Goal: Information Seeking & Learning: Check status

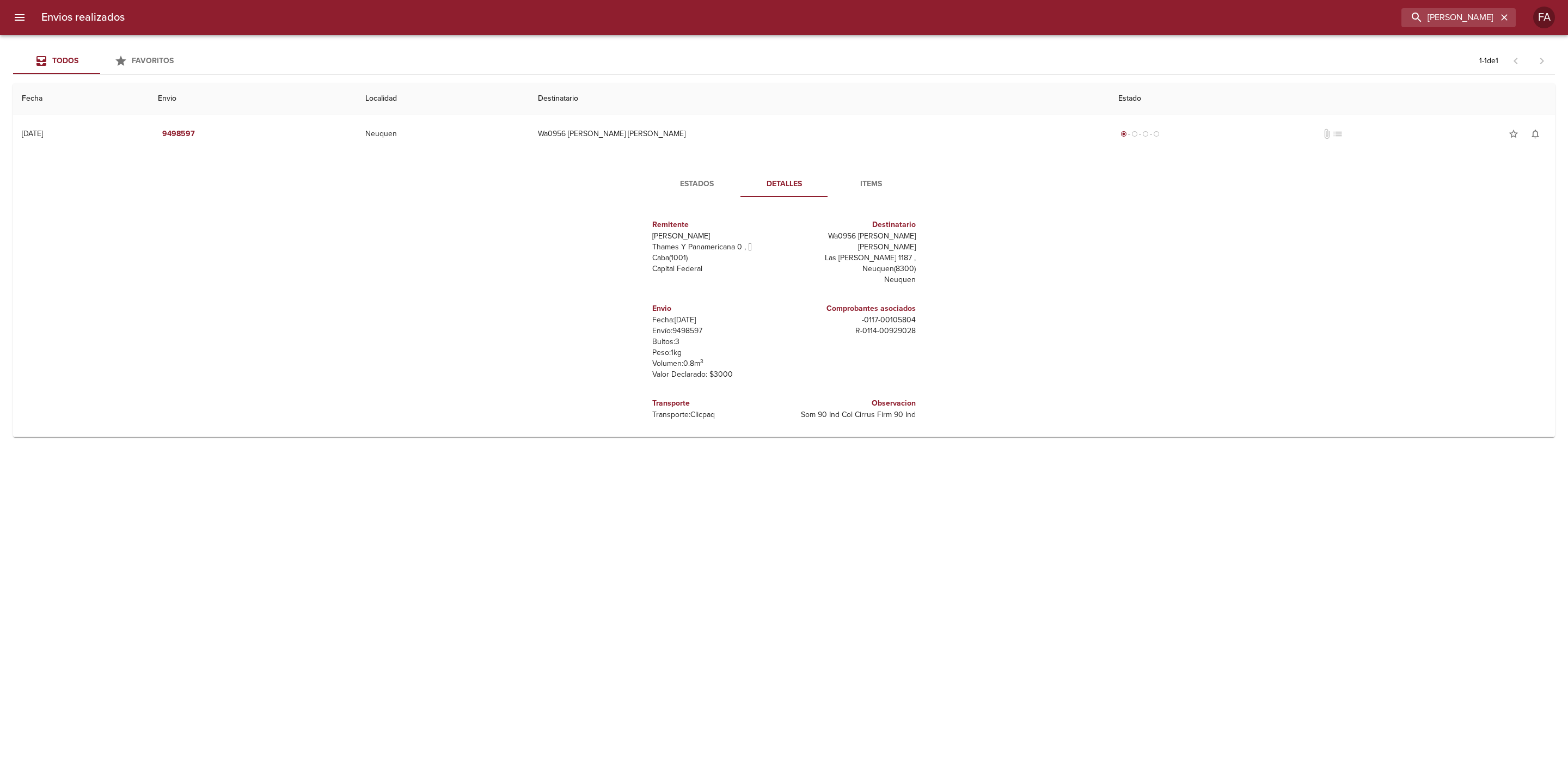
type input "[PERSON_NAME]"
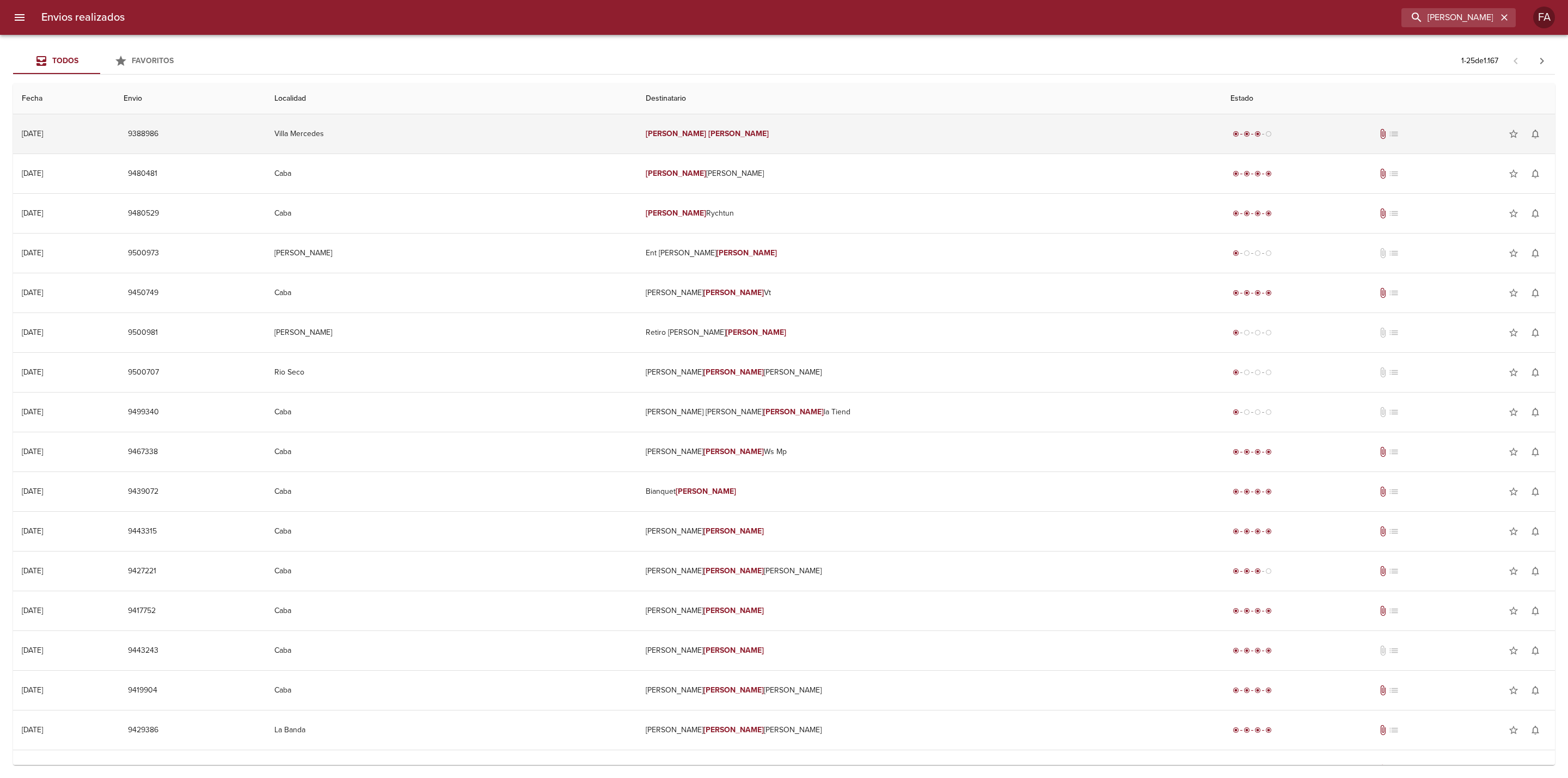
click at [969, 145] on td "[PERSON_NAME]" at bounding box center [929, 134] width 585 height 39
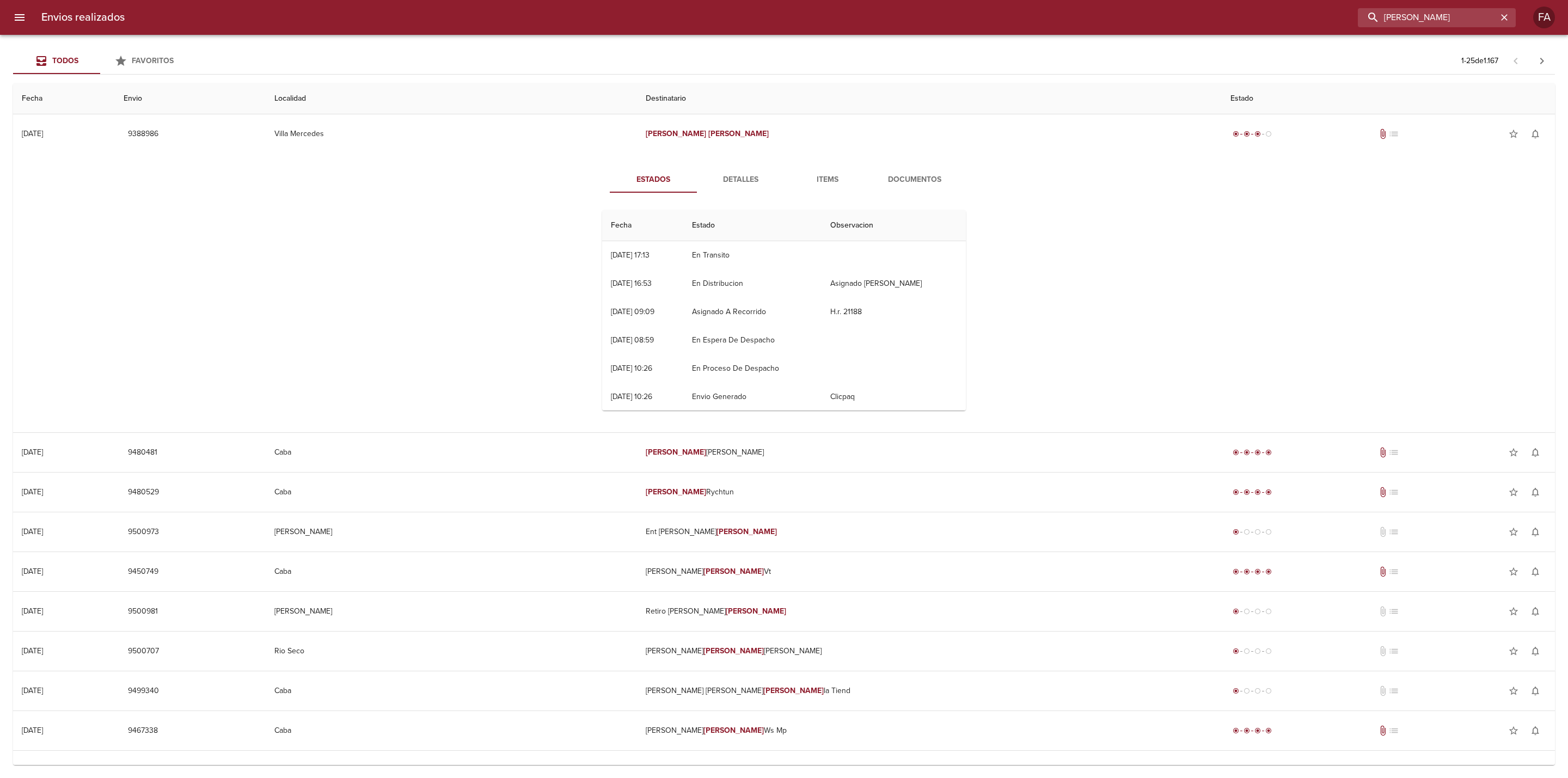
drag, startPoint x: 1489, startPoint y: 19, endPoint x: 1224, endPoint y: 43, distance: 266.1
click at [1224, 0] on div "Envios realizados [PERSON_NAME] FA Todos Favoritos 1 - 25 de 1.167 Fecha Envio …" at bounding box center [784, 0] width 1568 height 0
paste input "[PERSON_NAME]"
type input "[PERSON_NAME]"
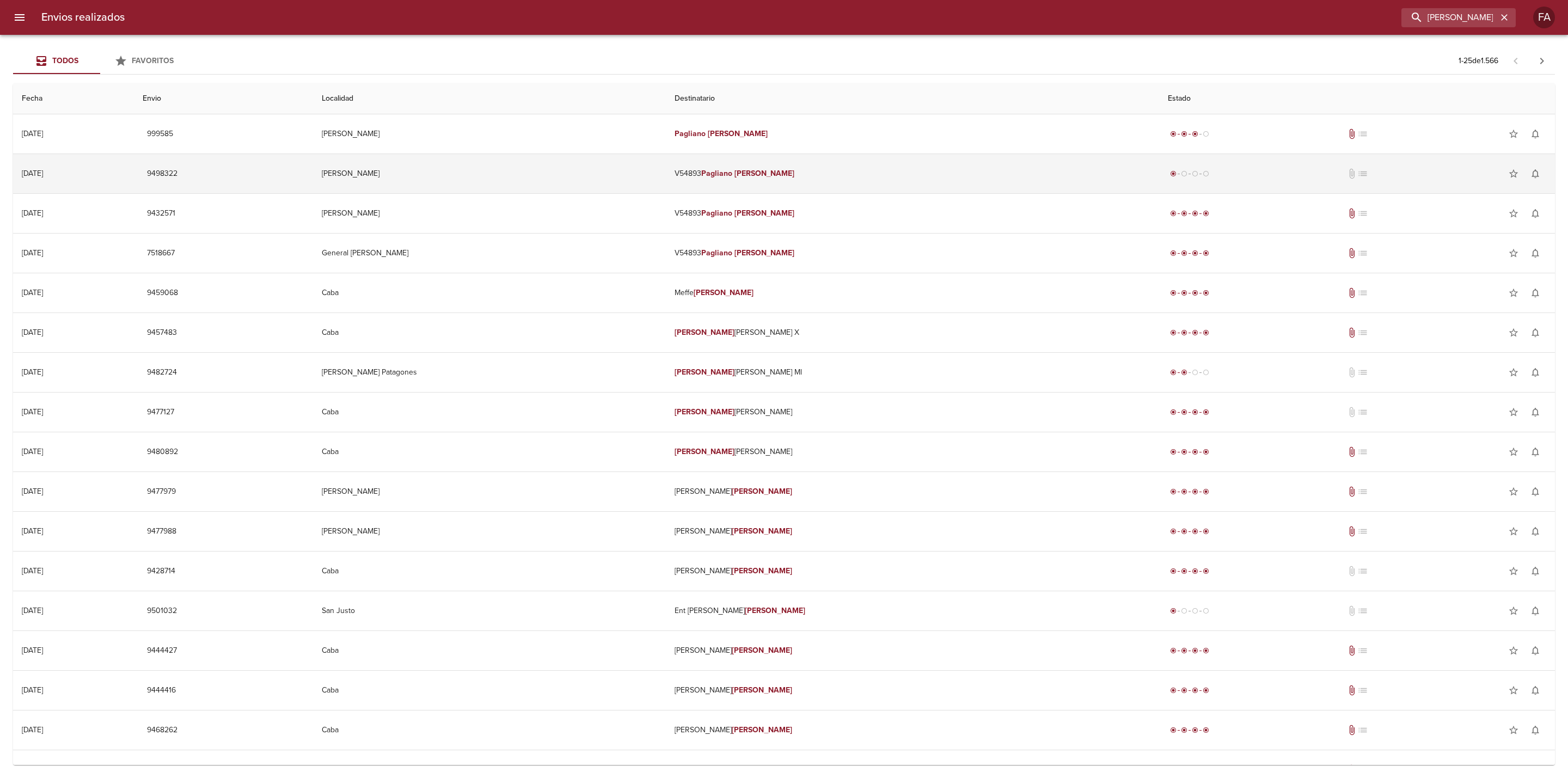
click at [484, 175] on td "[PERSON_NAME]" at bounding box center [489, 173] width 353 height 39
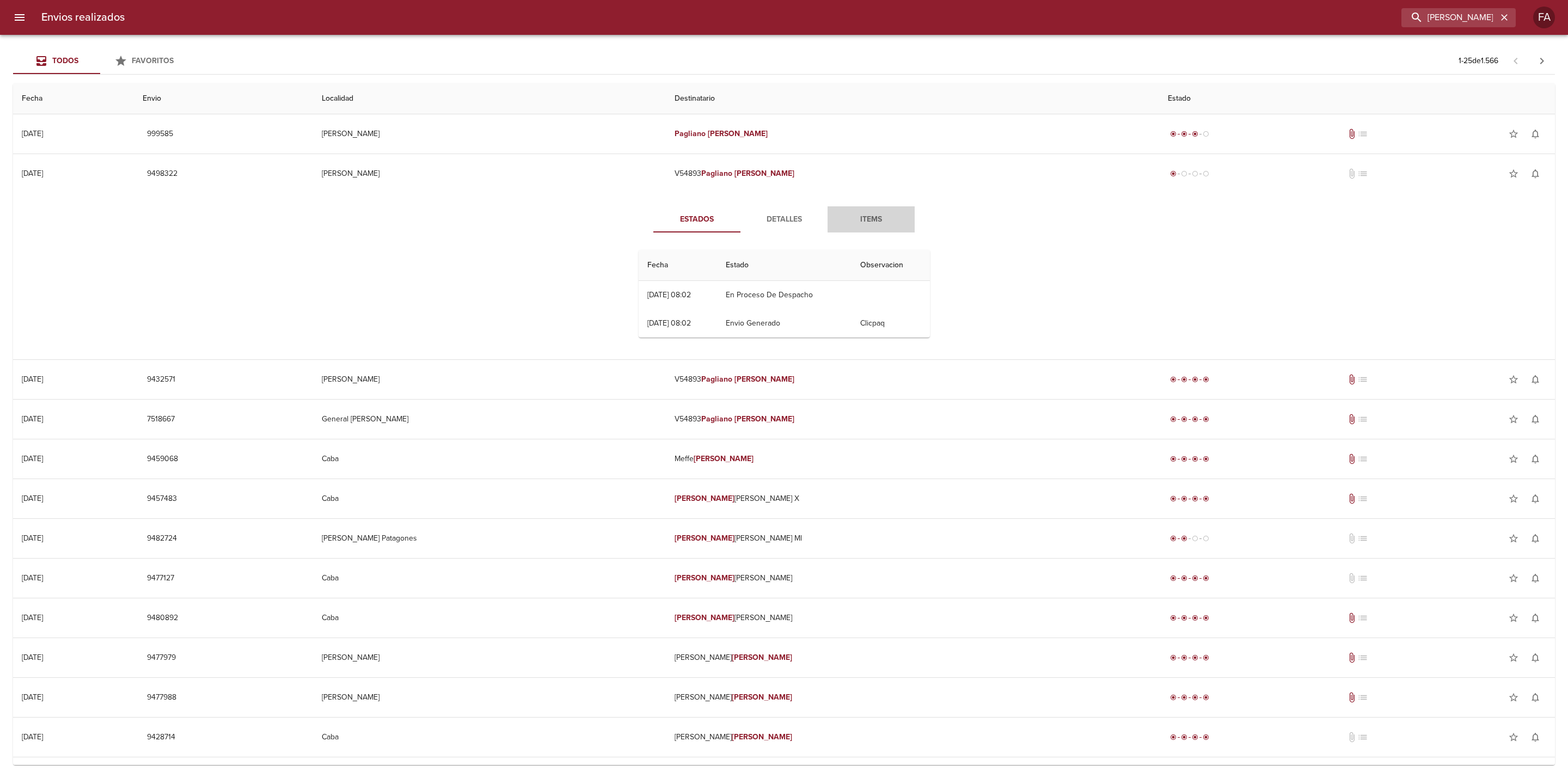
click at [849, 224] on span "Items" at bounding box center [871, 220] width 74 height 13
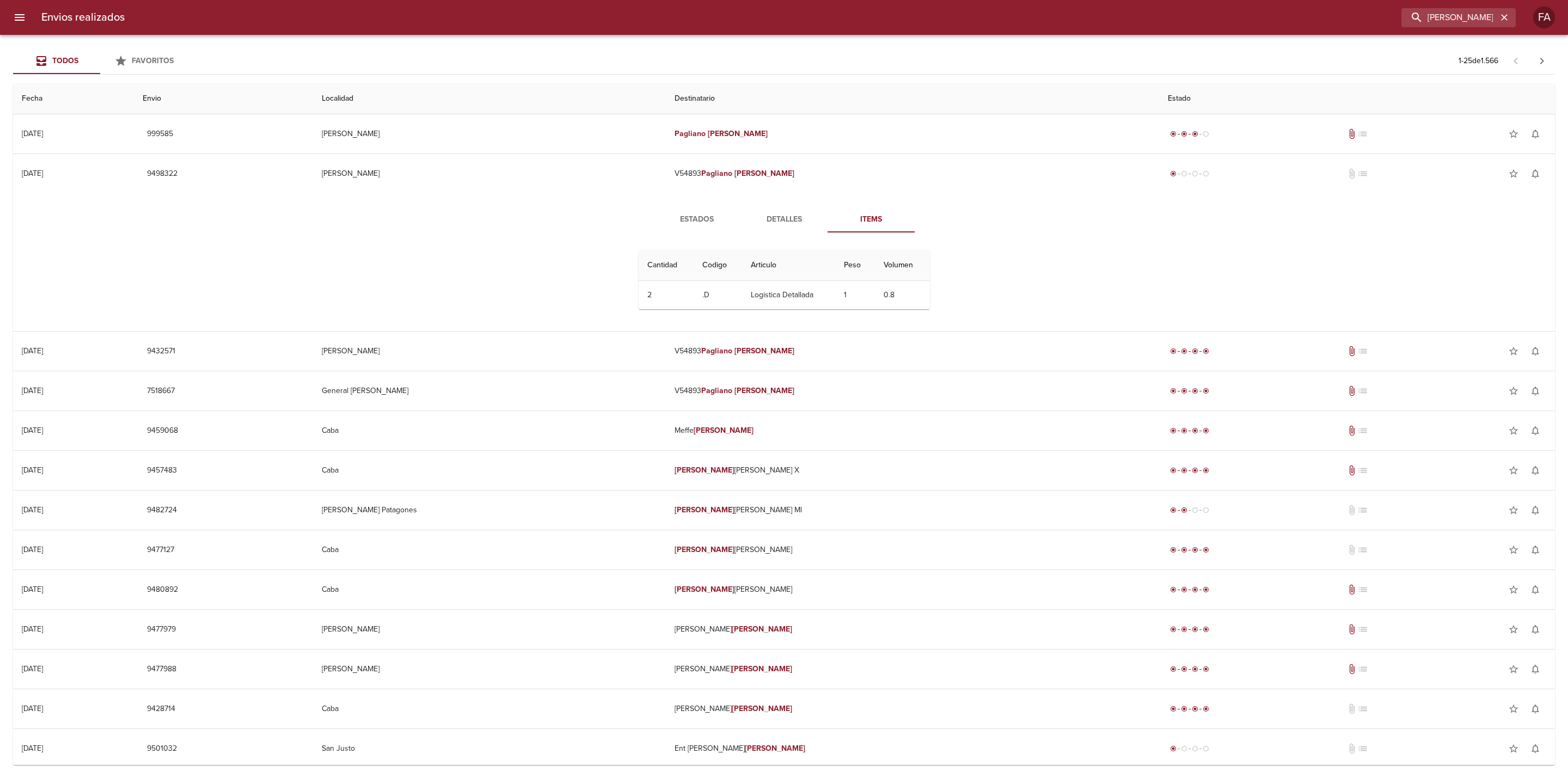
click at [749, 222] on span "Detalles" at bounding box center [784, 220] width 74 height 13
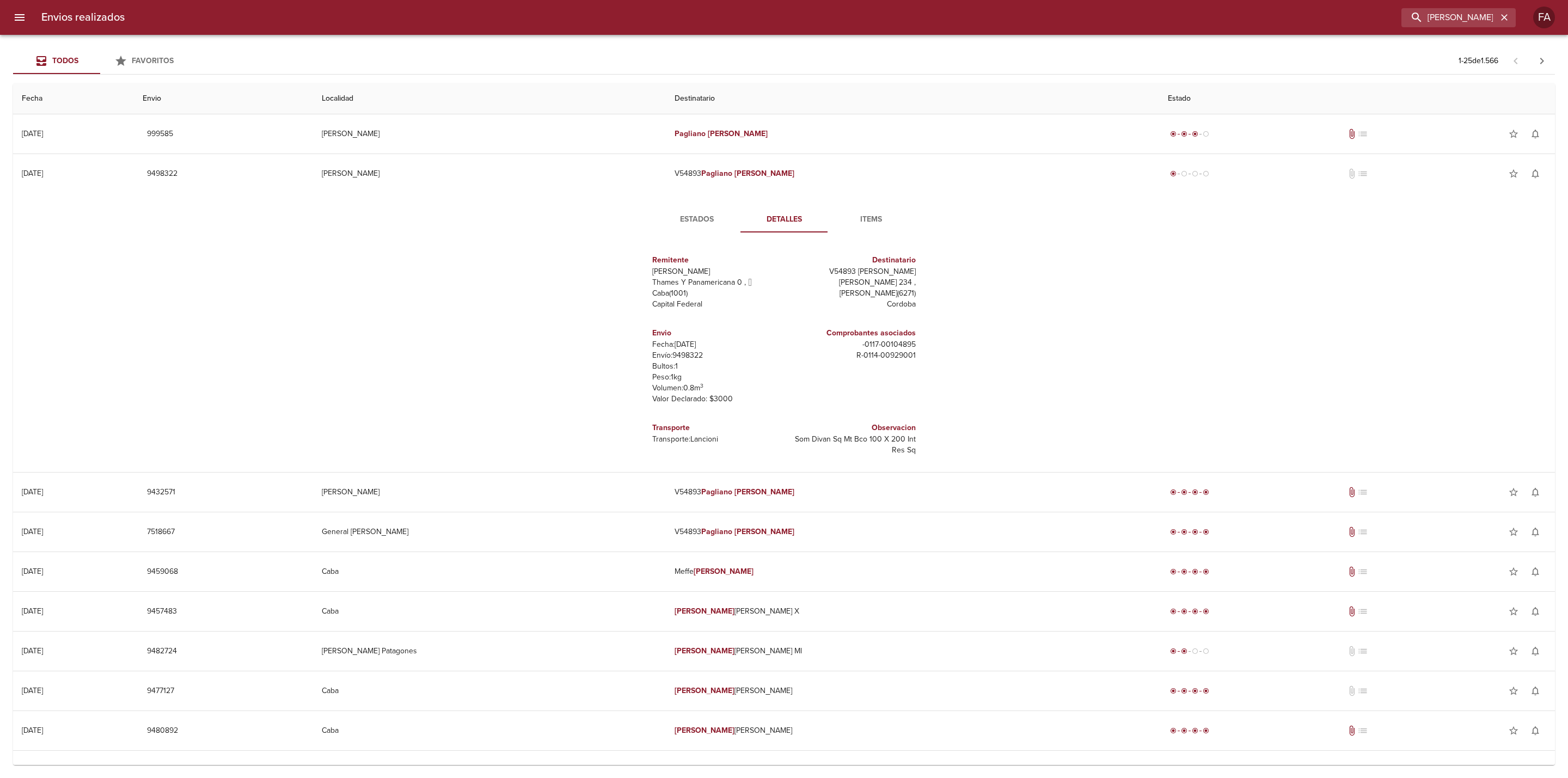
click at [696, 220] on span "Estados" at bounding box center [697, 220] width 74 height 13
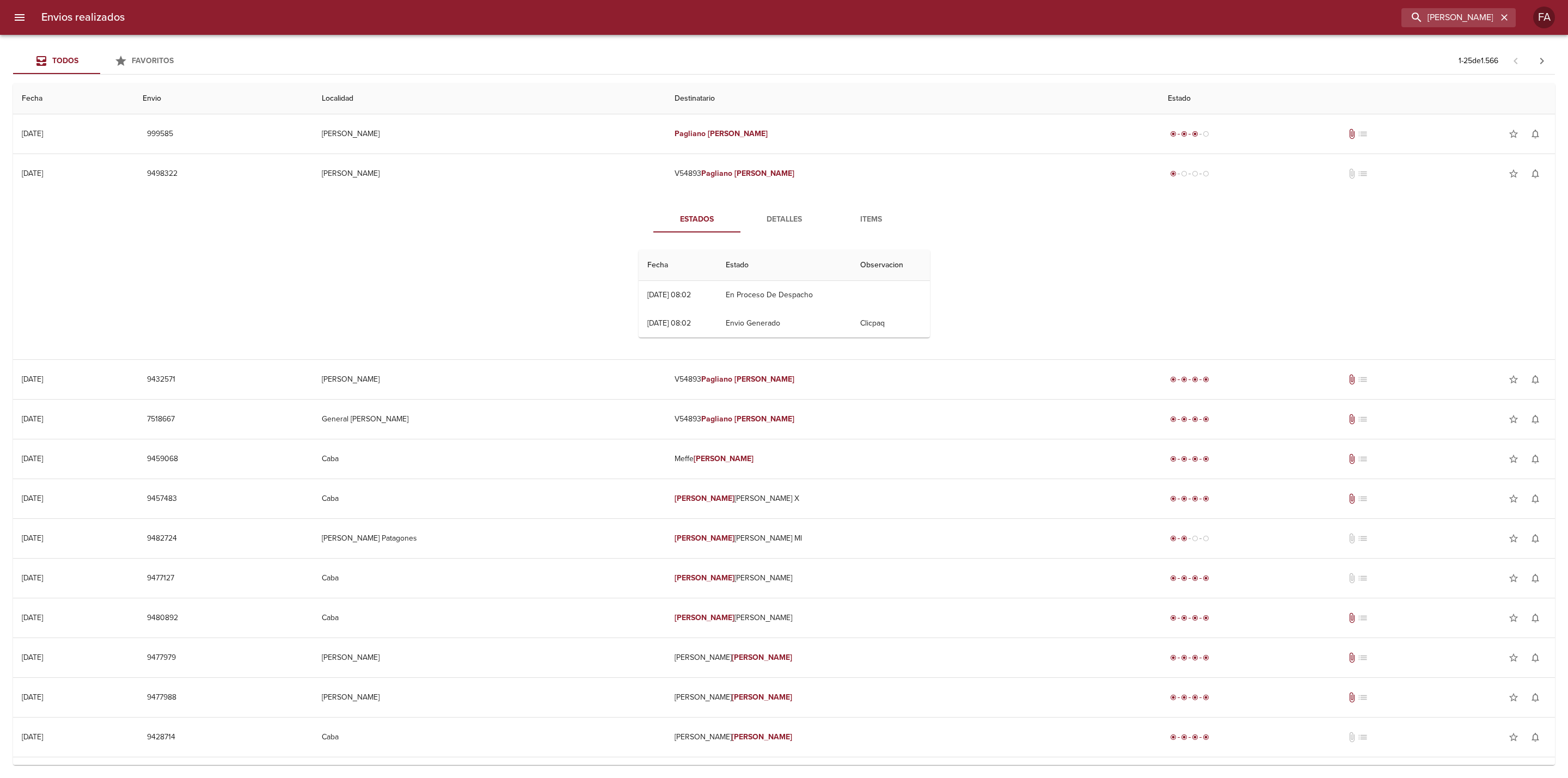
click at [789, 222] on span "Detalles" at bounding box center [784, 220] width 74 height 13
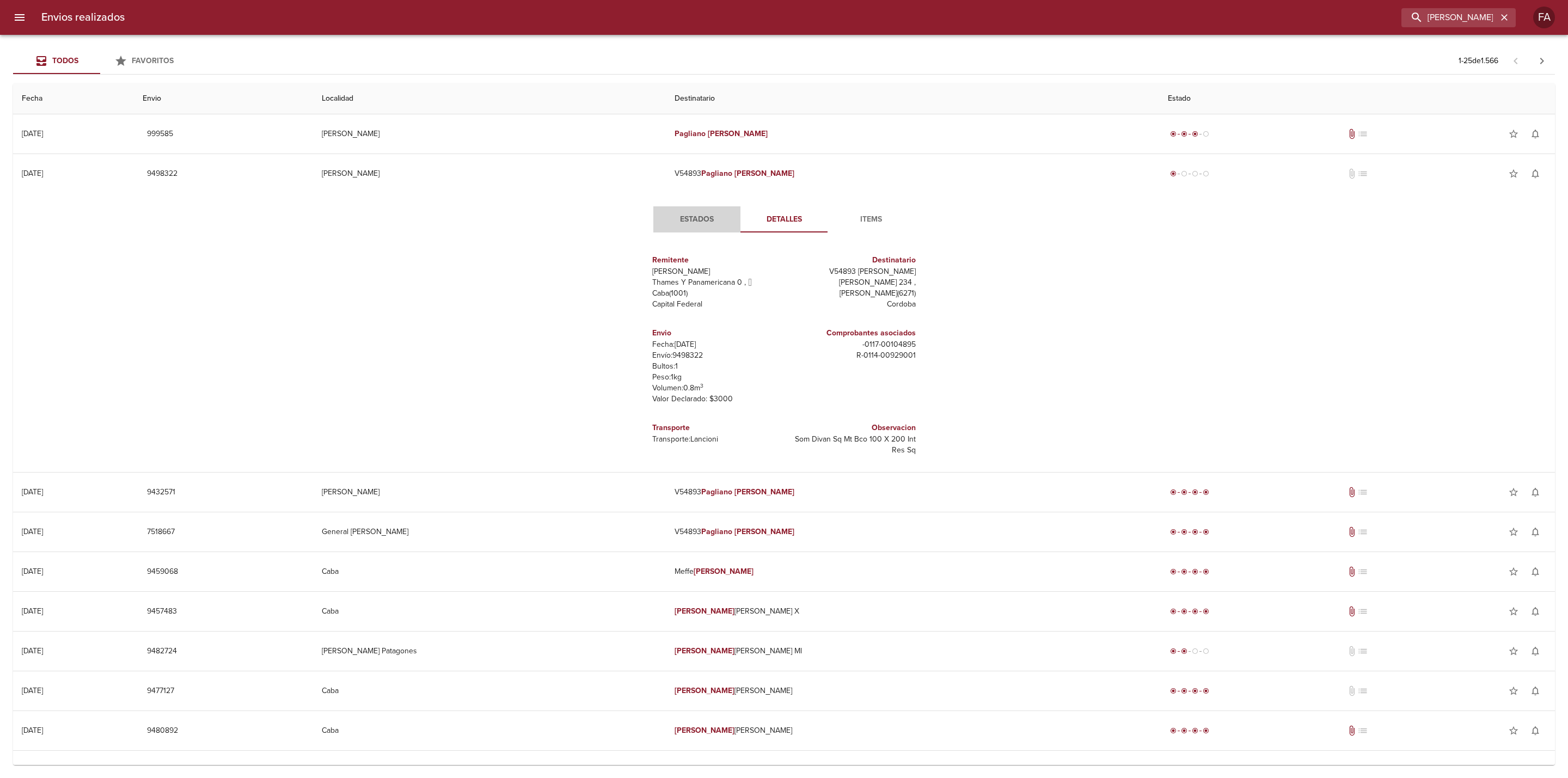
click at [698, 218] on span "Estados" at bounding box center [697, 220] width 74 height 13
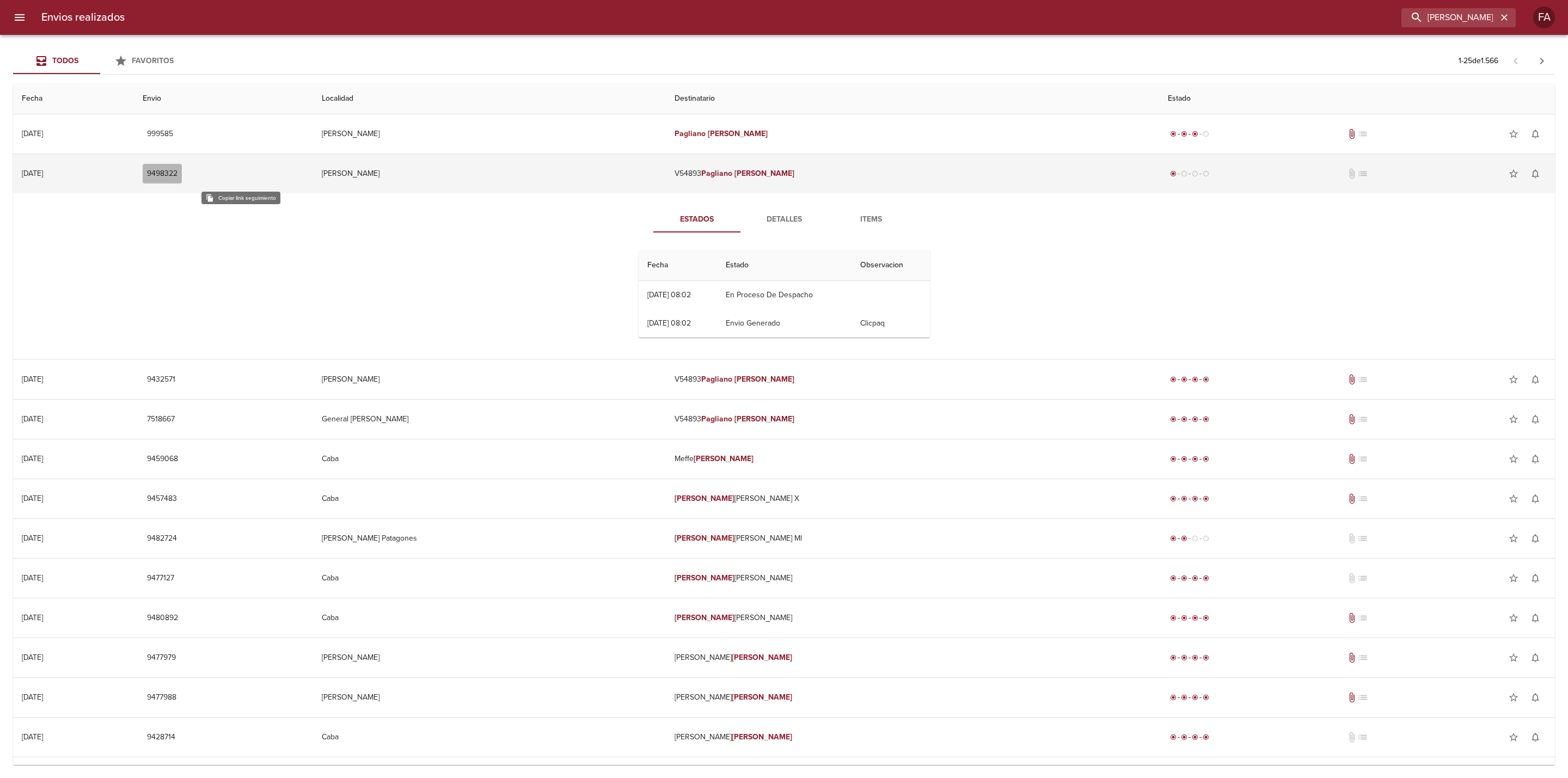
click at [178, 173] on span "9498322" at bounding box center [163, 174] width 30 height 13
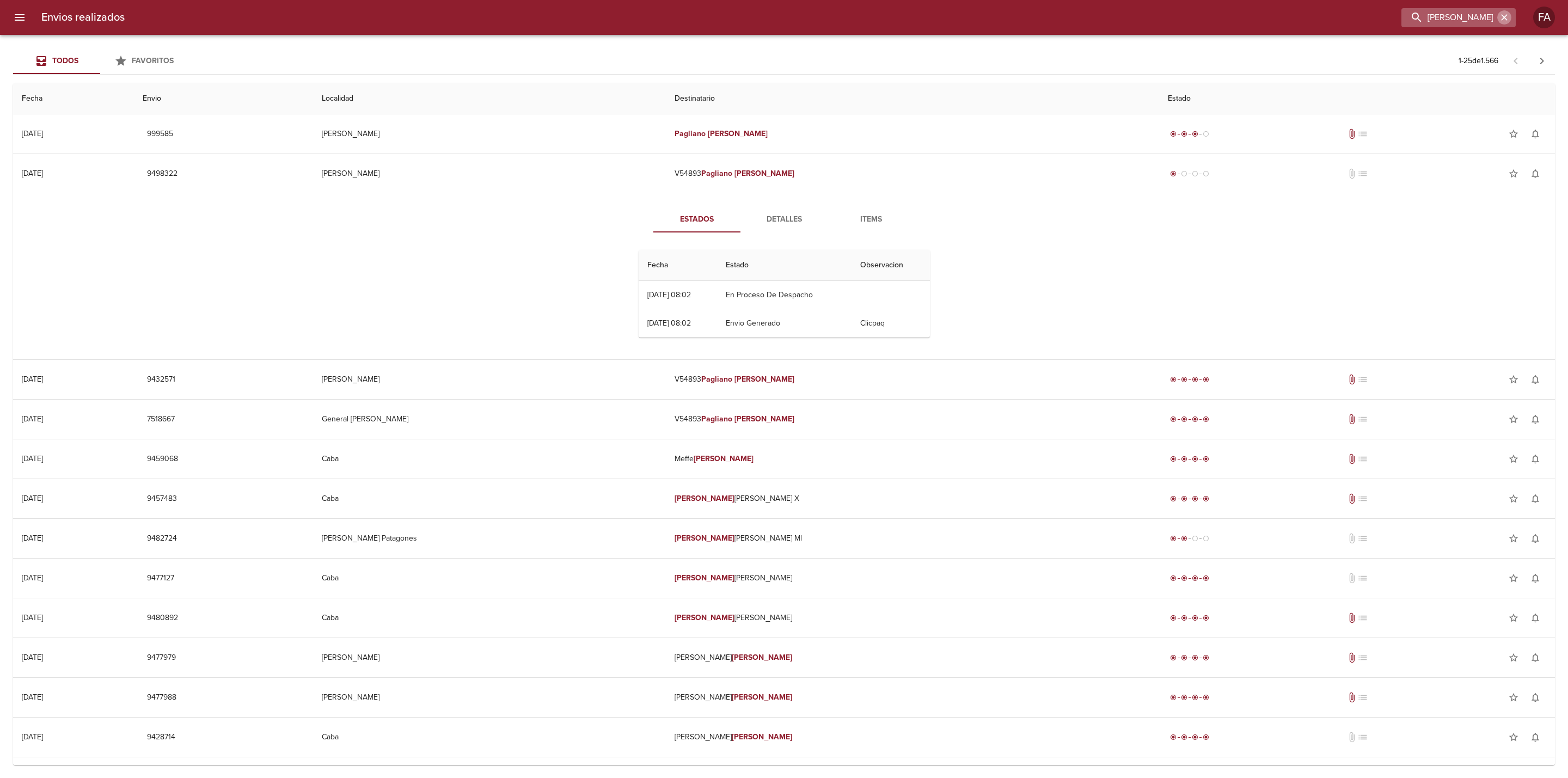
click at [1505, 19] on icon "button" at bounding box center [1504, 18] width 11 height 11
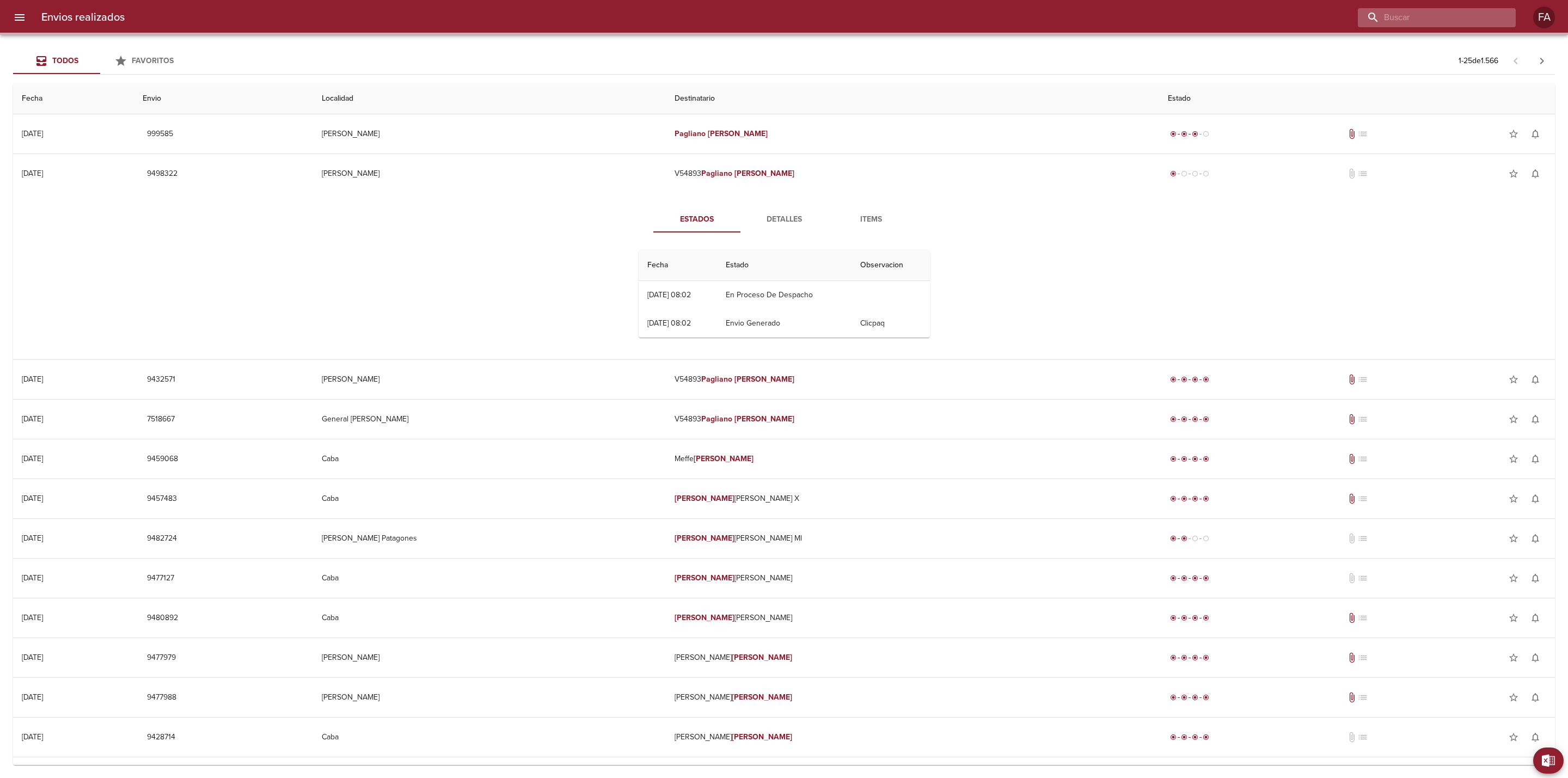
click at [1475, 19] on input "buscar" at bounding box center [1427, 17] width 139 height 19
paste input "[PERSON_NAME]"
type input "[PERSON_NAME]"
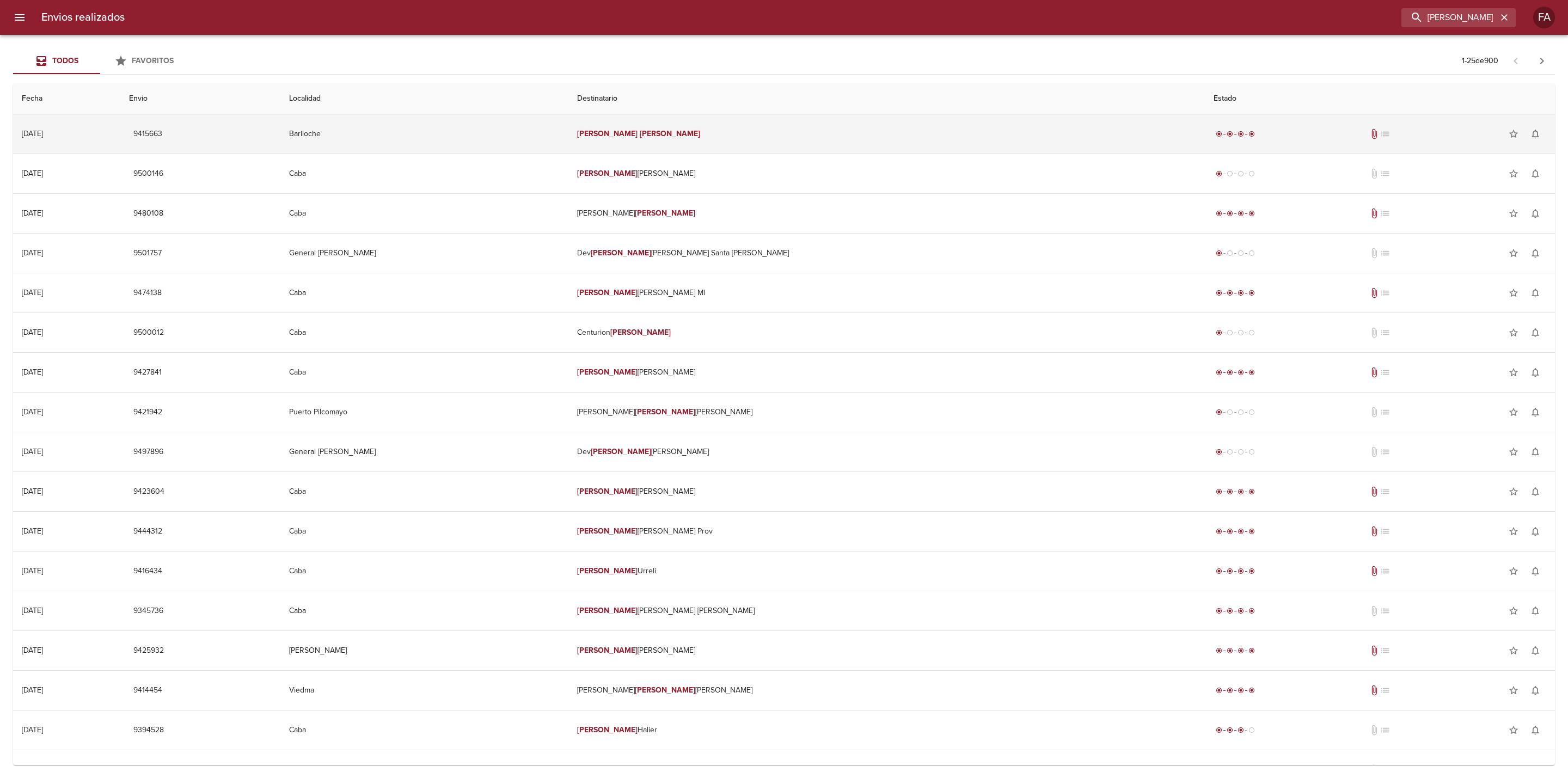
click at [905, 146] on td "[PERSON_NAME]" at bounding box center [887, 134] width 637 height 39
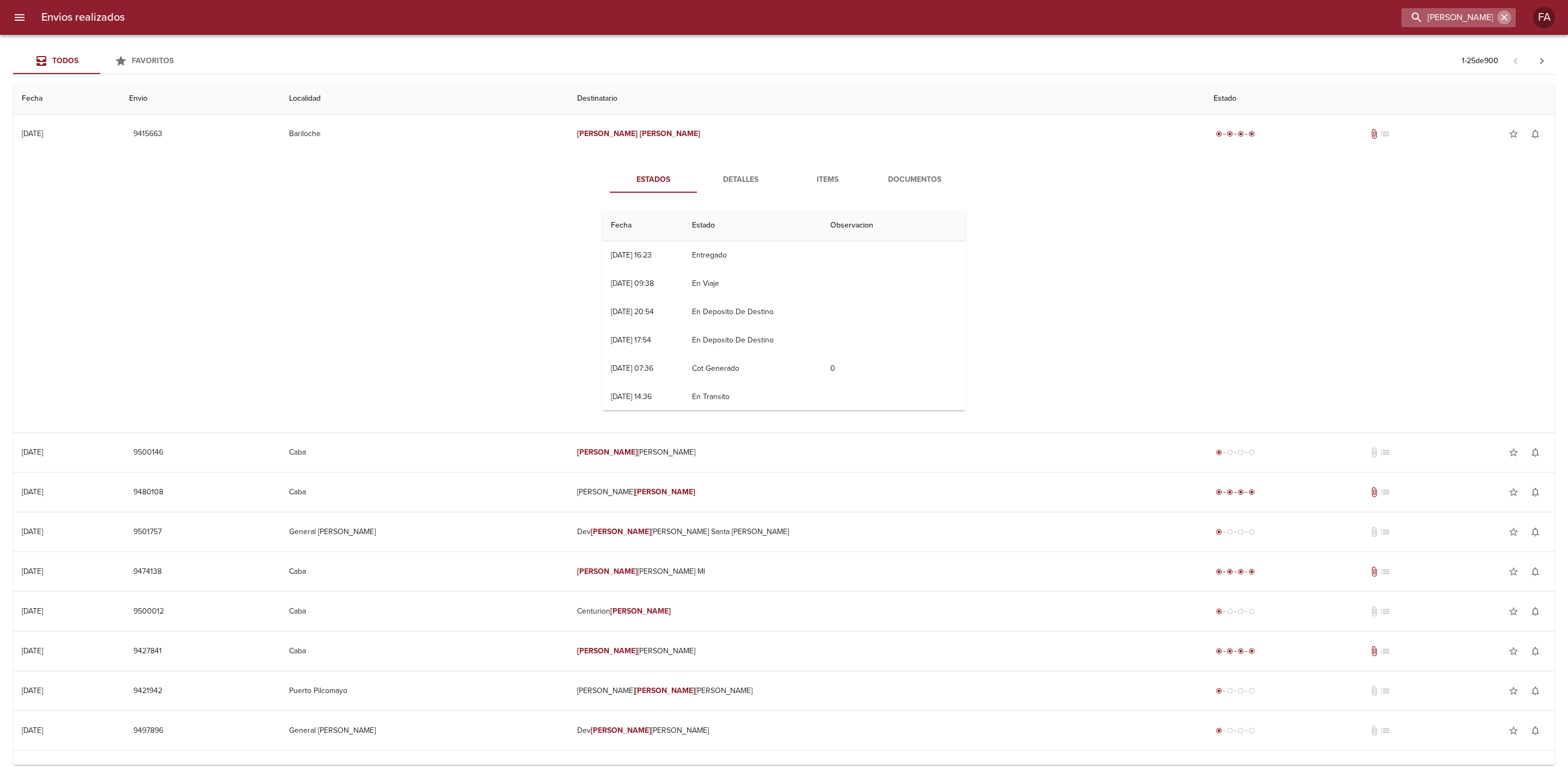
drag, startPoint x: 1509, startPoint y: 15, endPoint x: 1467, endPoint y: 15, distance: 42.0
click at [1508, 16] on icon "button" at bounding box center [1504, 18] width 11 height 11
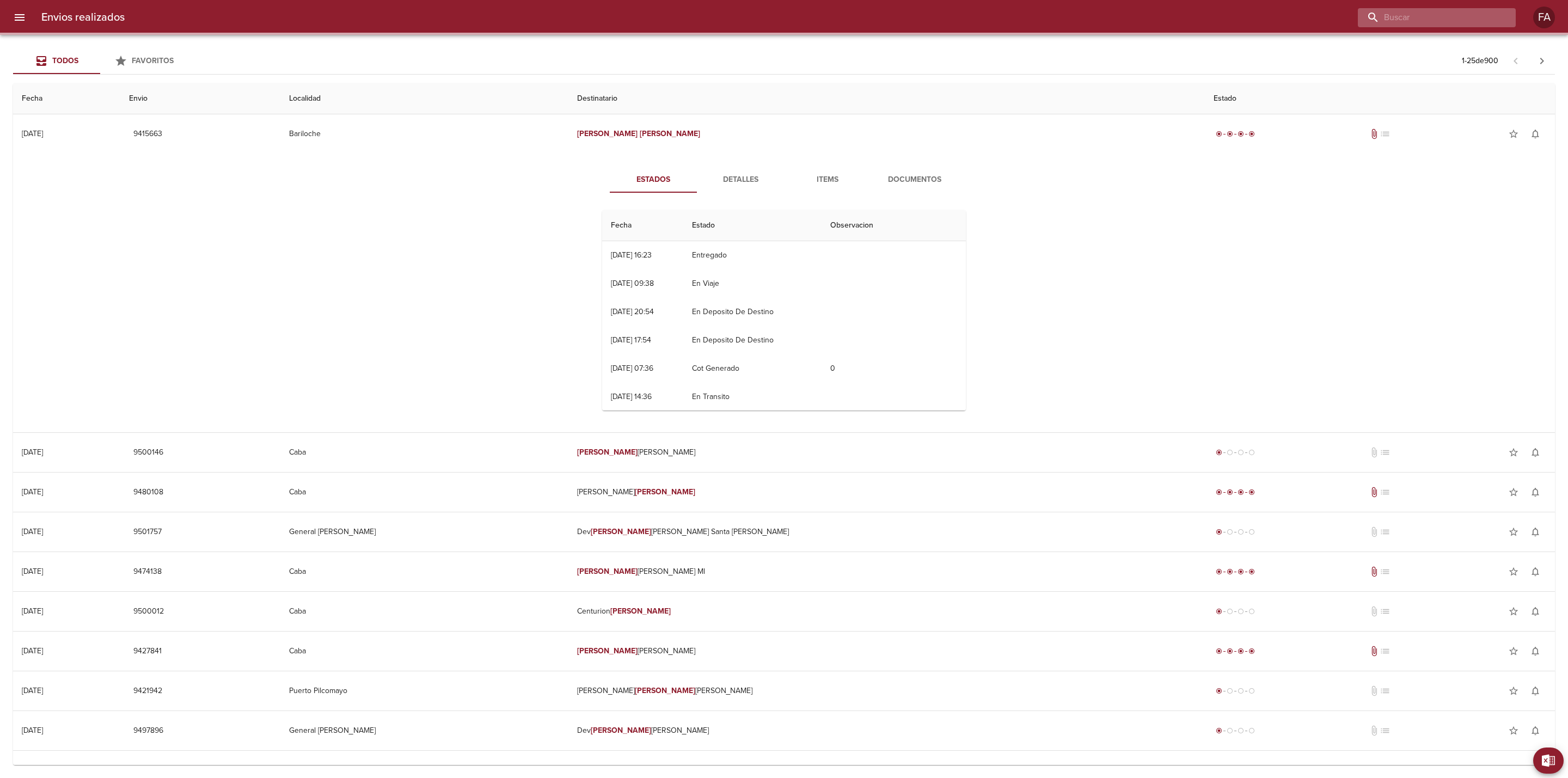
click at [1466, 15] on input "buscar" at bounding box center [1427, 17] width 139 height 19
paste input "[PERSON_NAME]"
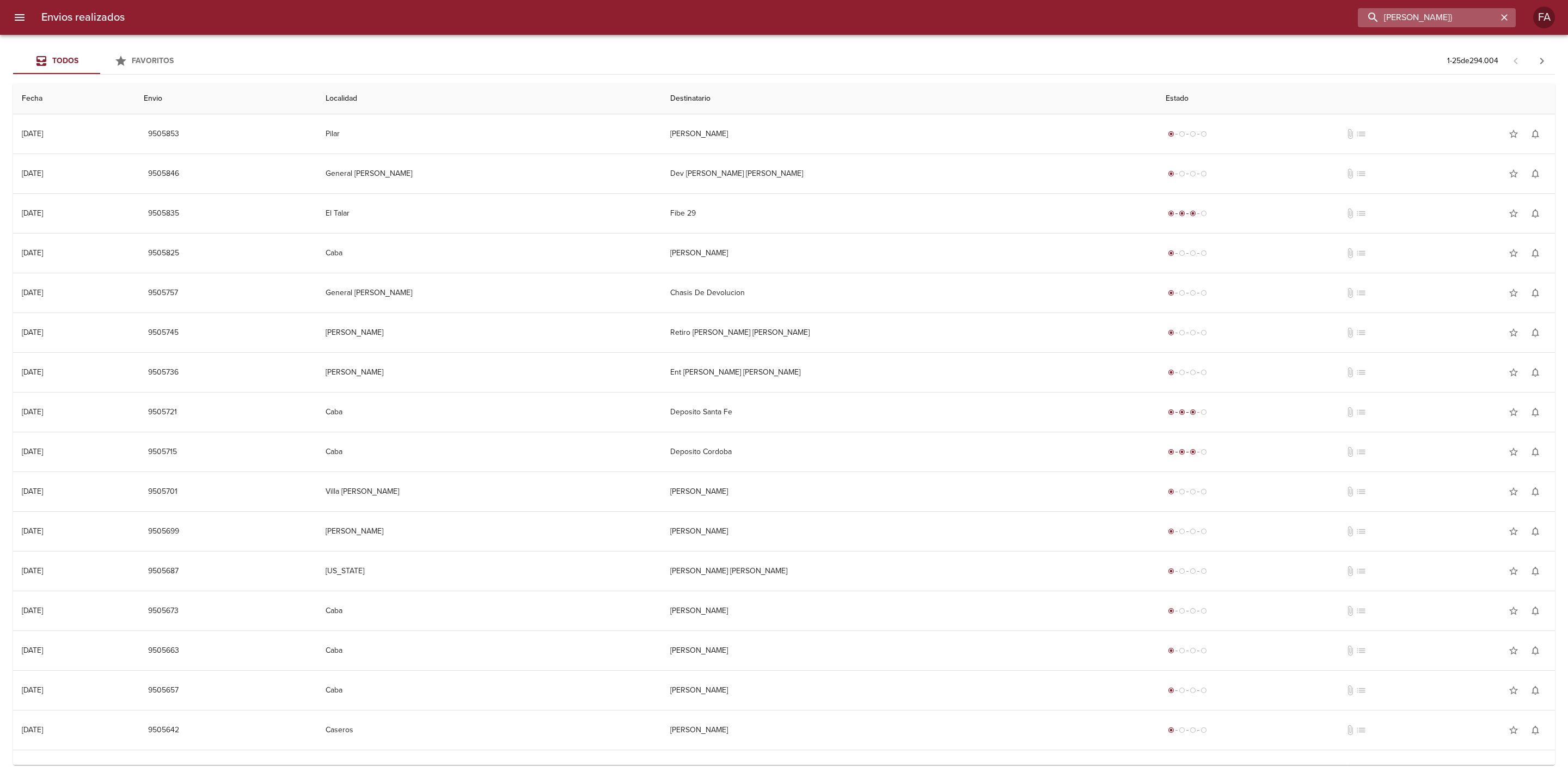
click at [1456, 16] on input "[PERSON_NAME]}" at bounding box center [1427, 17] width 139 height 19
type input "[PERSON_NAME]"
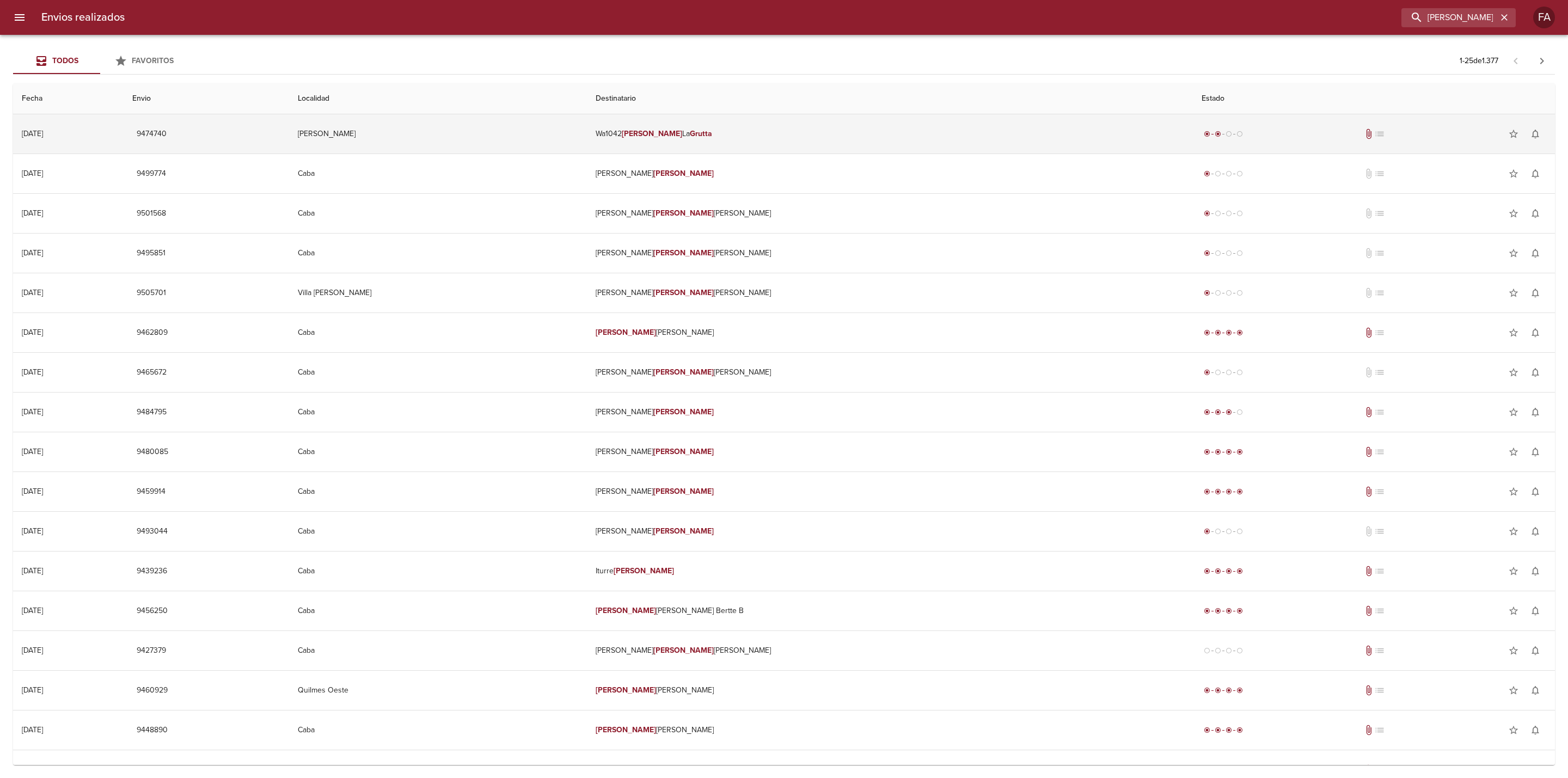
click at [818, 124] on td "Wa1042 [PERSON_NAME]" at bounding box center [890, 134] width 606 height 39
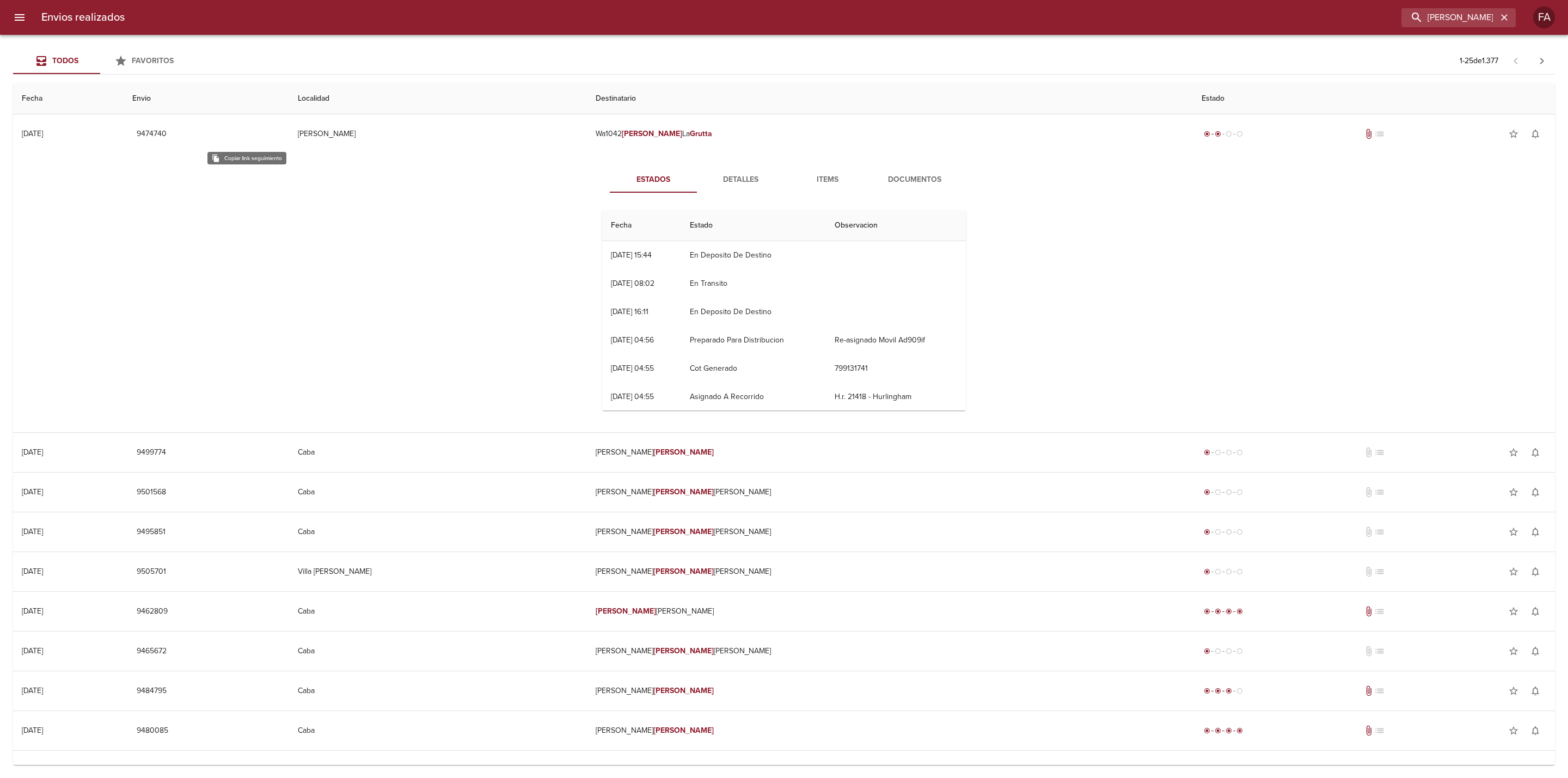
drag, startPoint x: 256, startPoint y: 135, endPoint x: 239, endPoint y: 93, distance: 45.3
click at [167, 136] on span "9474740" at bounding box center [152, 134] width 30 height 13
click at [1503, 15] on icon "button" at bounding box center [1504, 18] width 11 height 11
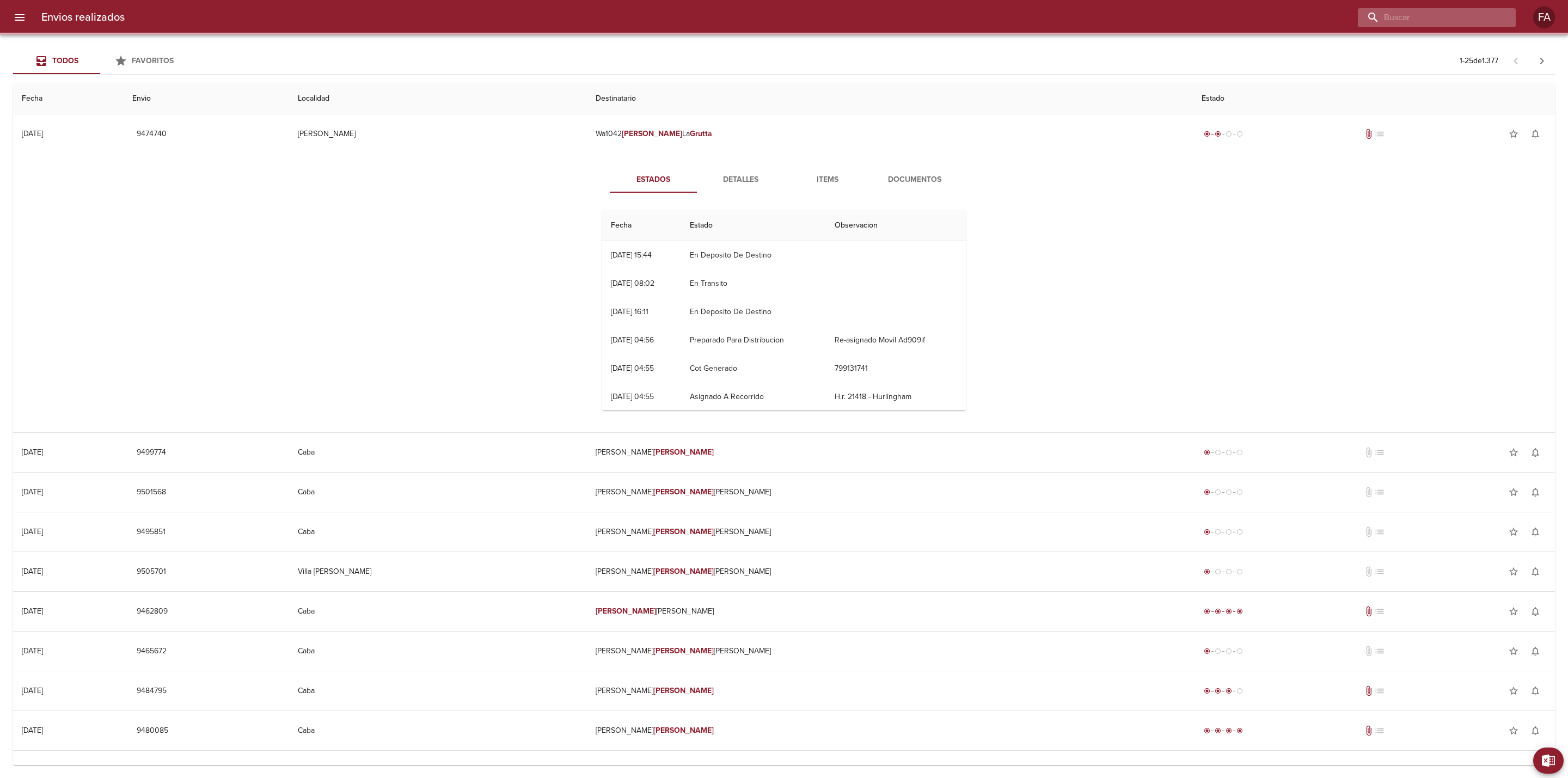
click at [1477, 15] on input "buscar" at bounding box center [1427, 17] width 139 height 19
paste input "[PERSON_NAME],"
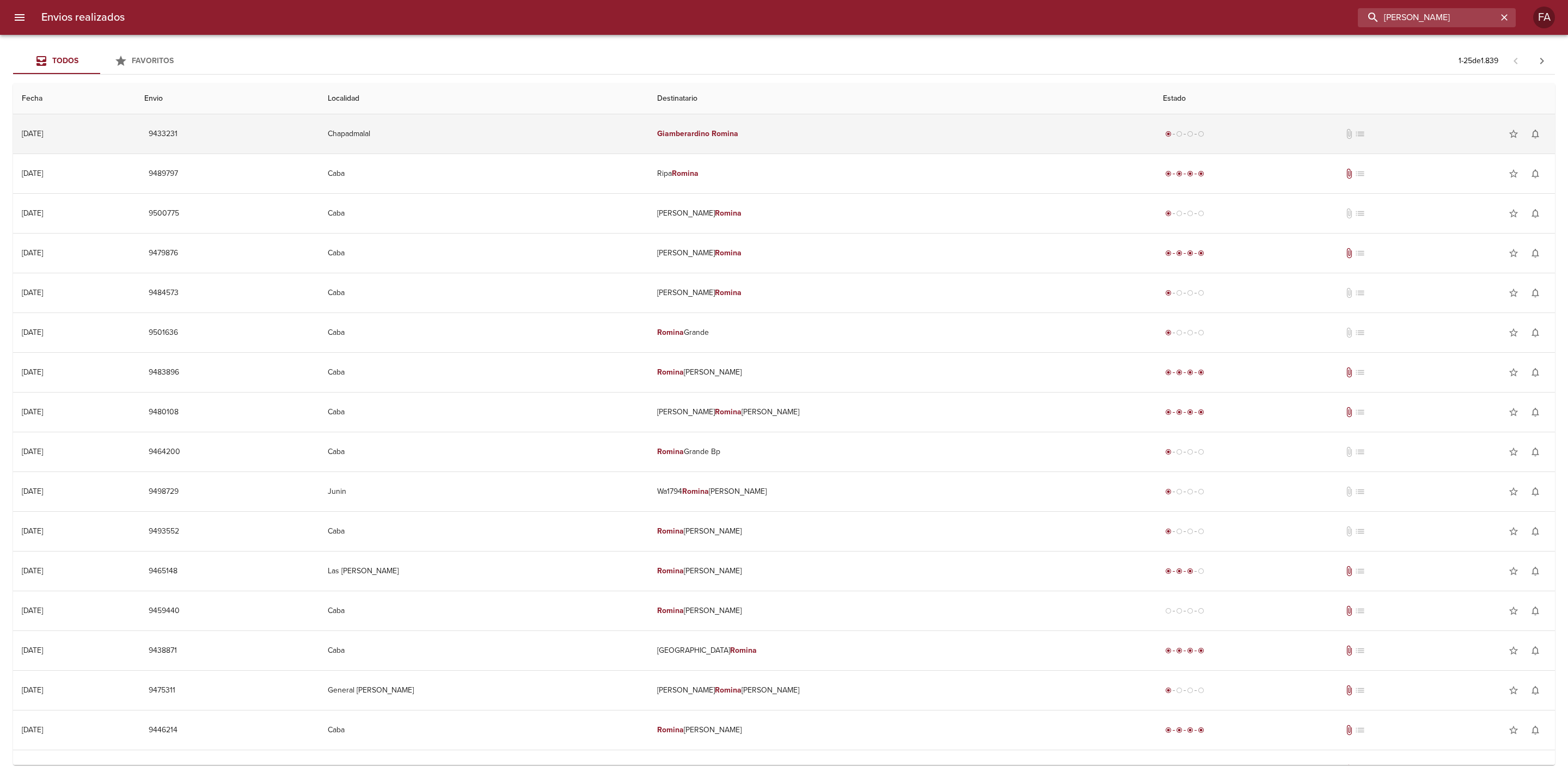
type input "[PERSON_NAME]"
click at [831, 125] on td "[PERSON_NAME]" at bounding box center [901, 134] width 506 height 39
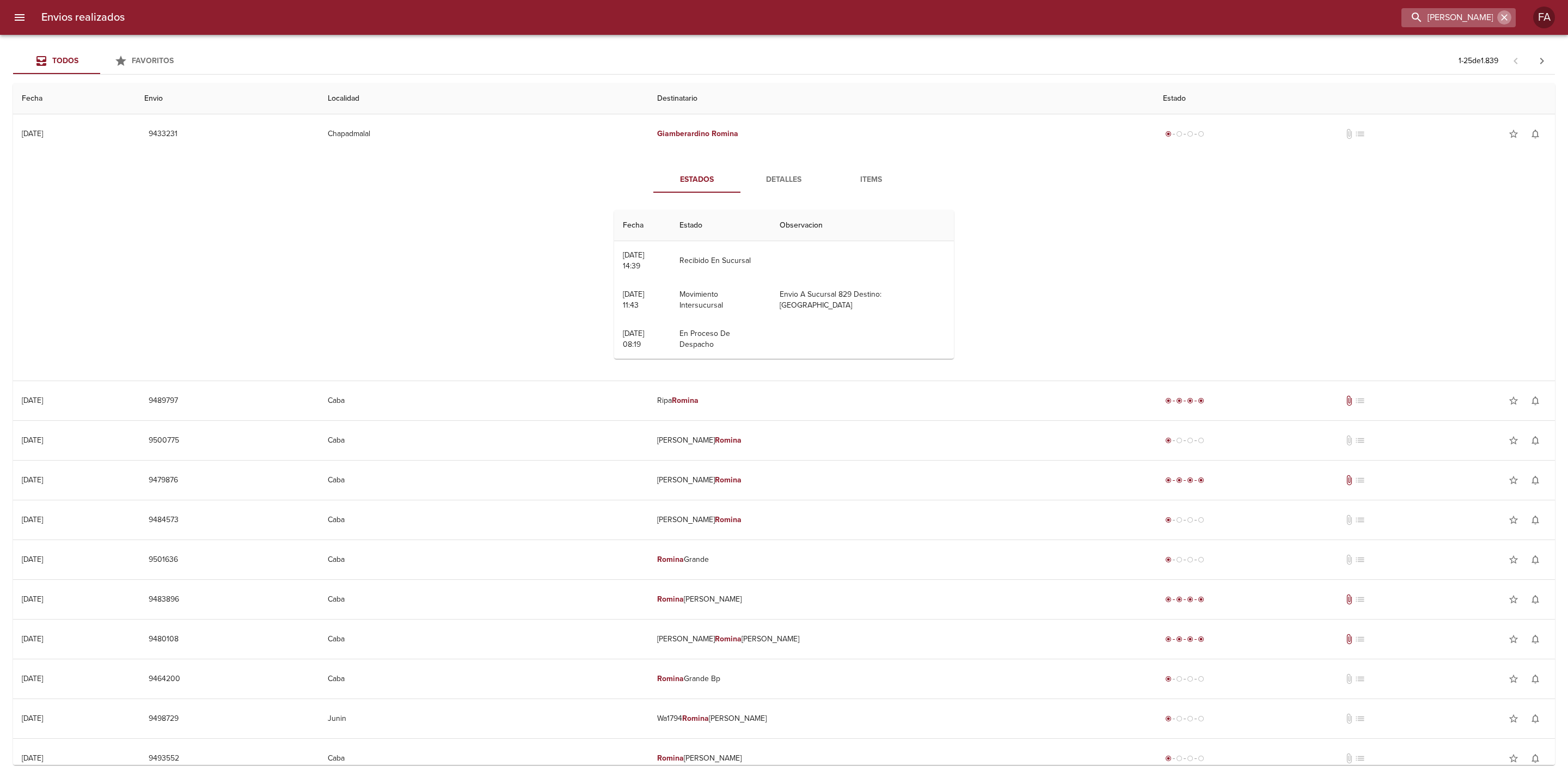
drag, startPoint x: 1505, startPoint y: 16, endPoint x: 1493, endPoint y: 19, distance: 12.4
click at [1502, 17] on icon "button" at bounding box center [1504, 18] width 11 height 11
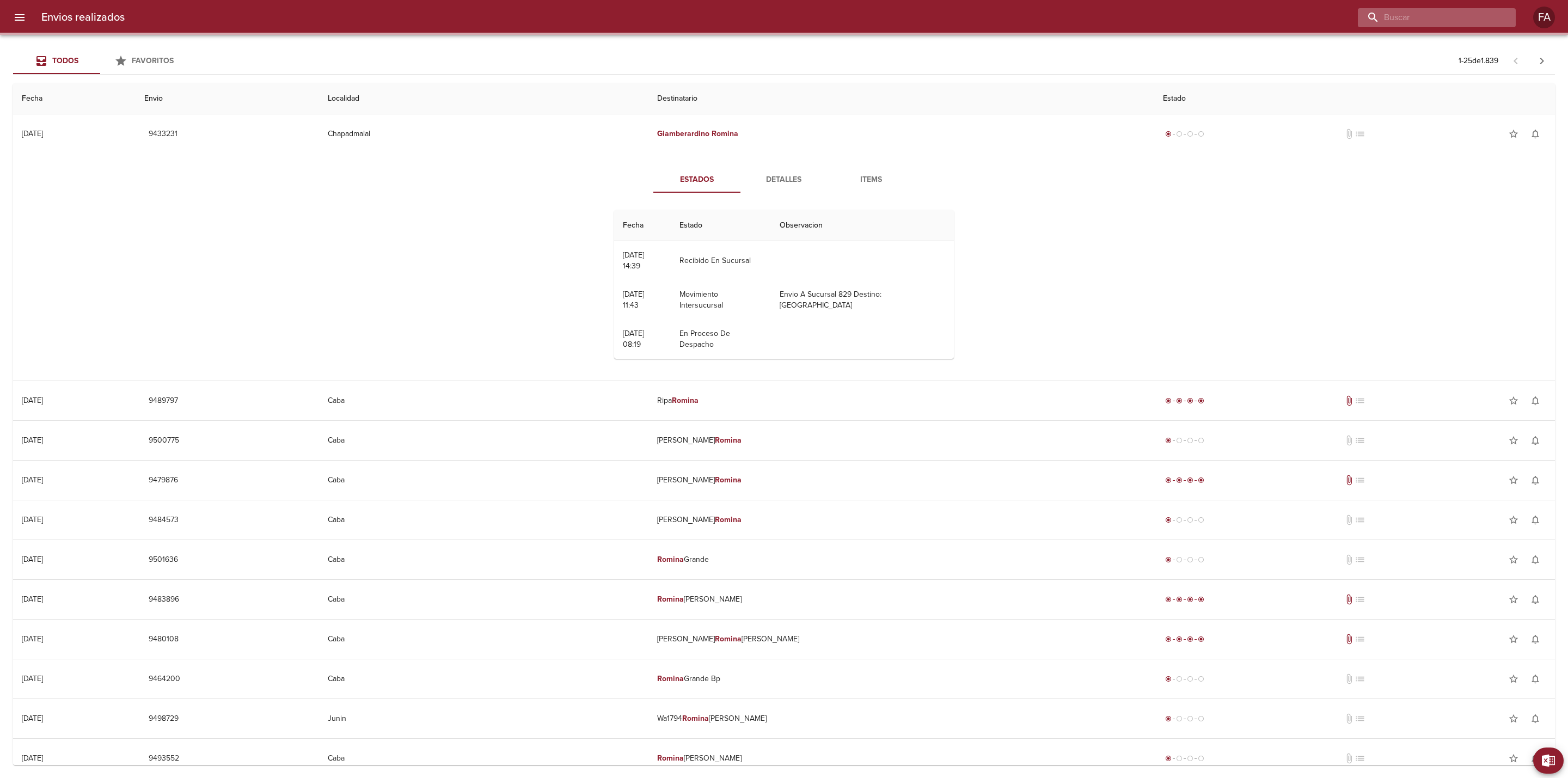
click at [1490, 19] on input "buscar" at bounding box center [1427, 17] width 139 height 19
paste input "[PERSON_NAME] BP WS"
type input "[PERSON_NAME] BP WS"
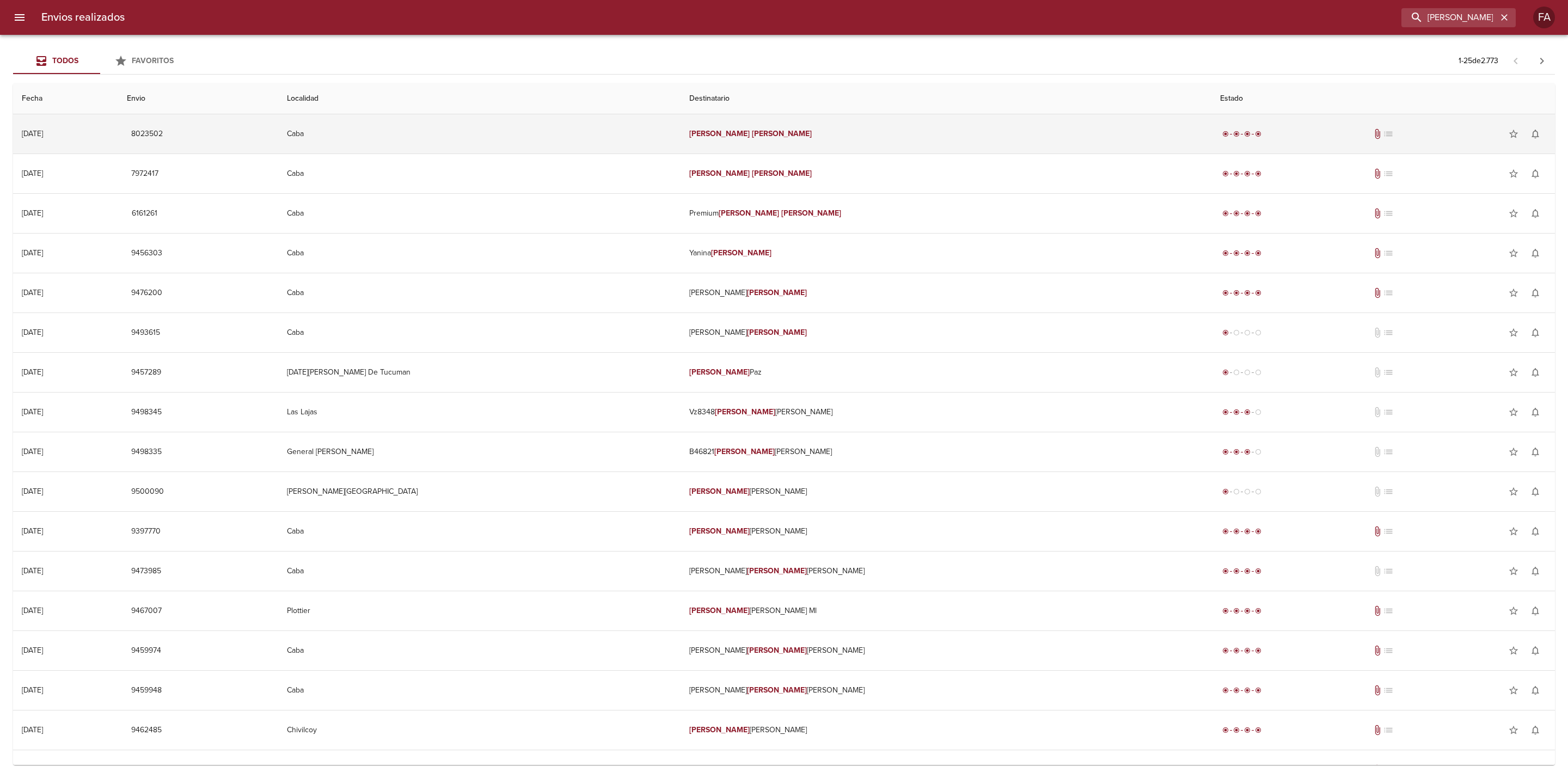
click at [550, 144] on td "Caba" at bounding box center [479, 134] width 402 height 39
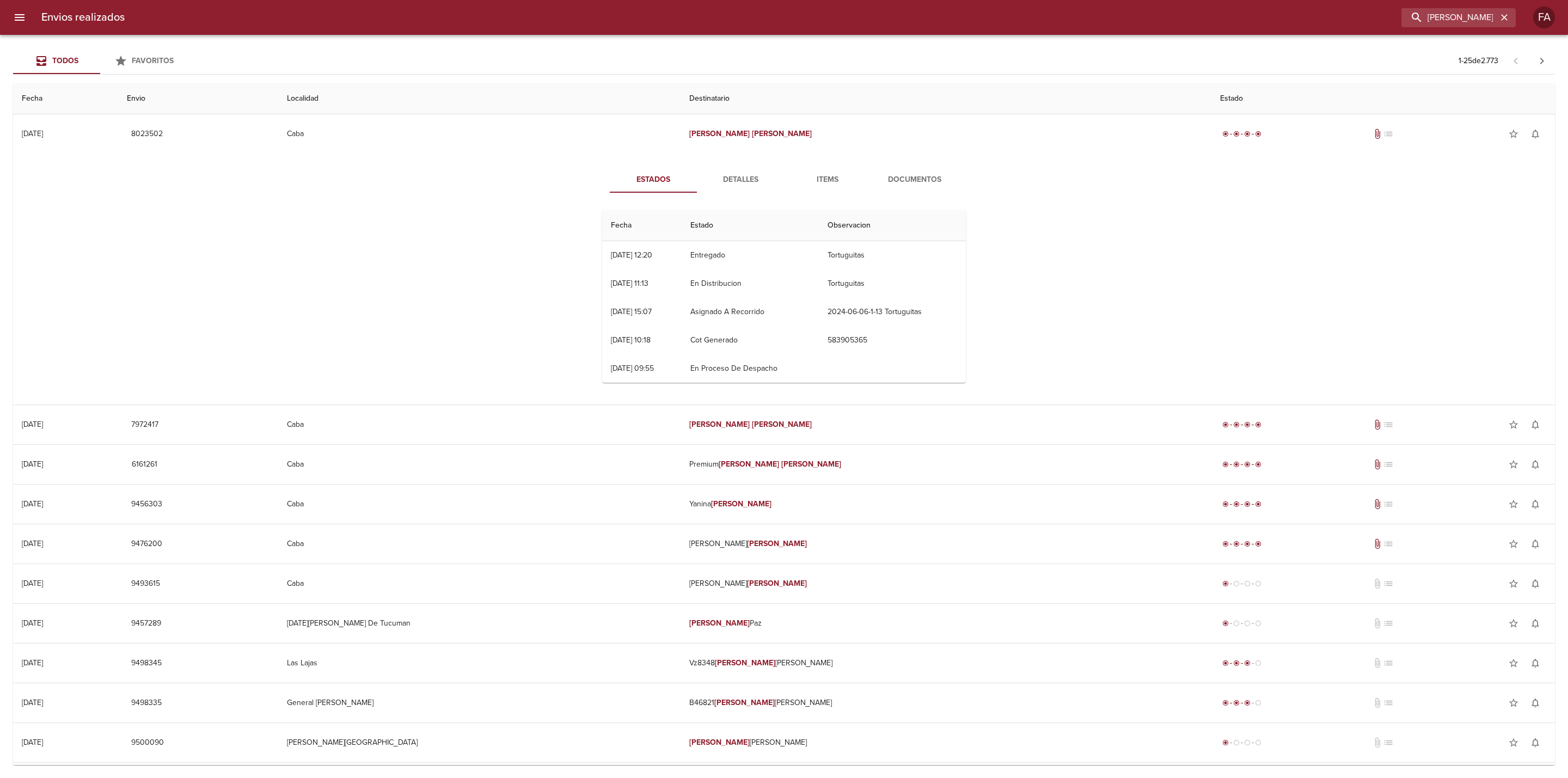
click at [740, 177] on span "Detalles" at bounding box center [741, 180] width 74 height 13
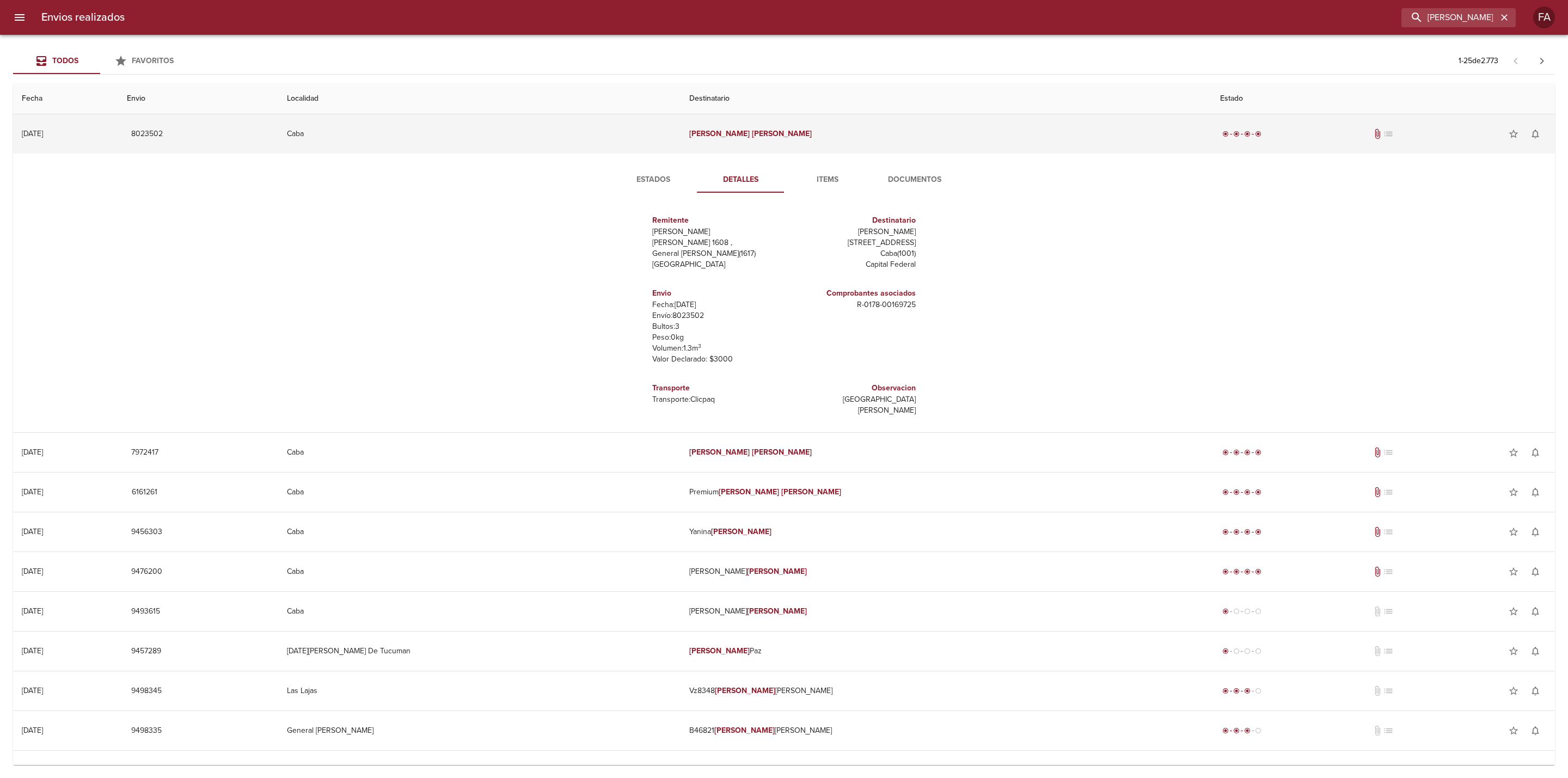
click at [412, 126] on td "Caba" at bounding box center [479, 134] width 402 height 39
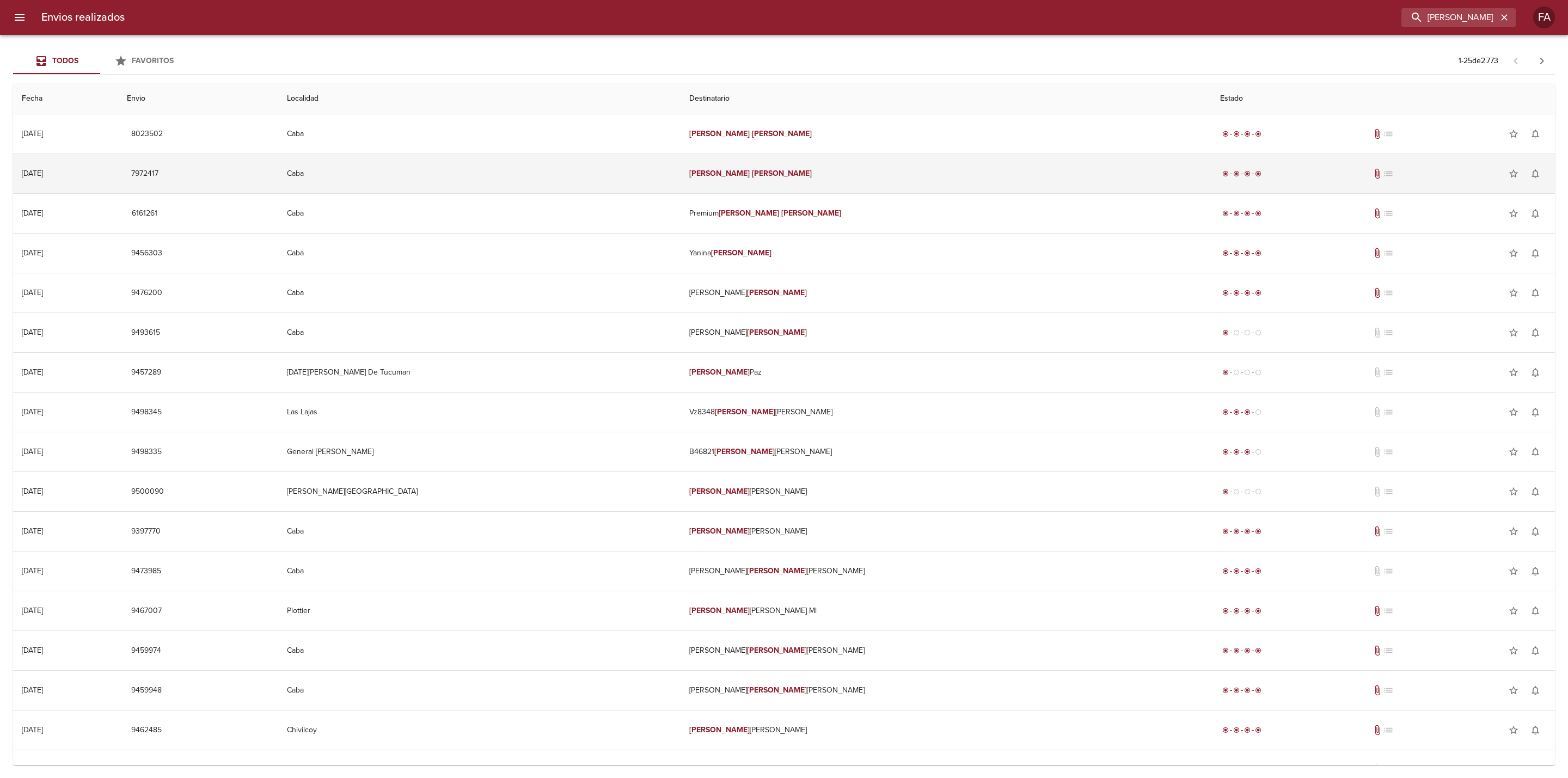
click at [446, 172] on td "Caba" at bounding box center [479, 173] width 402 height 39
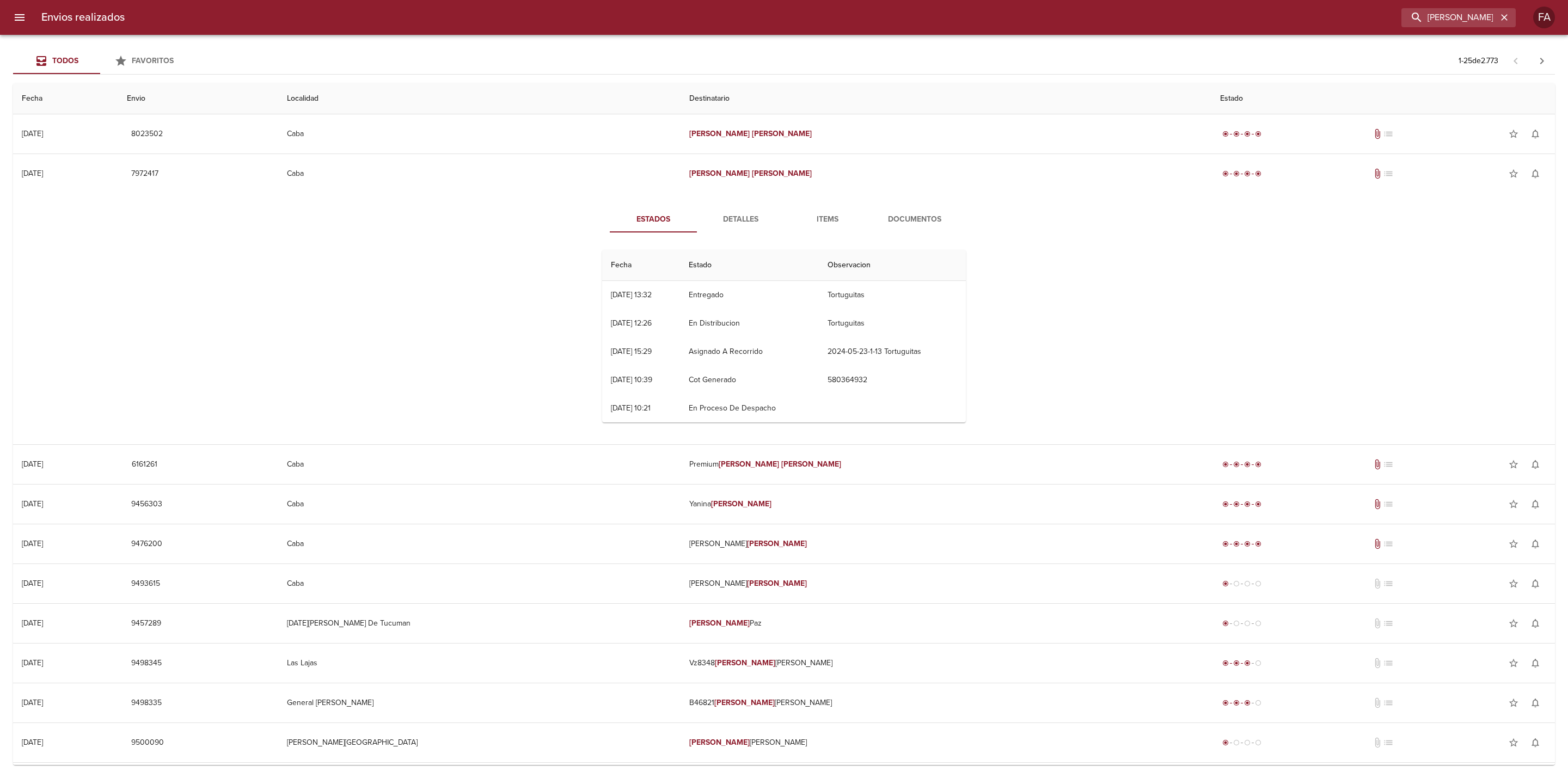
click at [900, 222] on span "Documentos" at bounding box center [915, 220] width 74 height 13
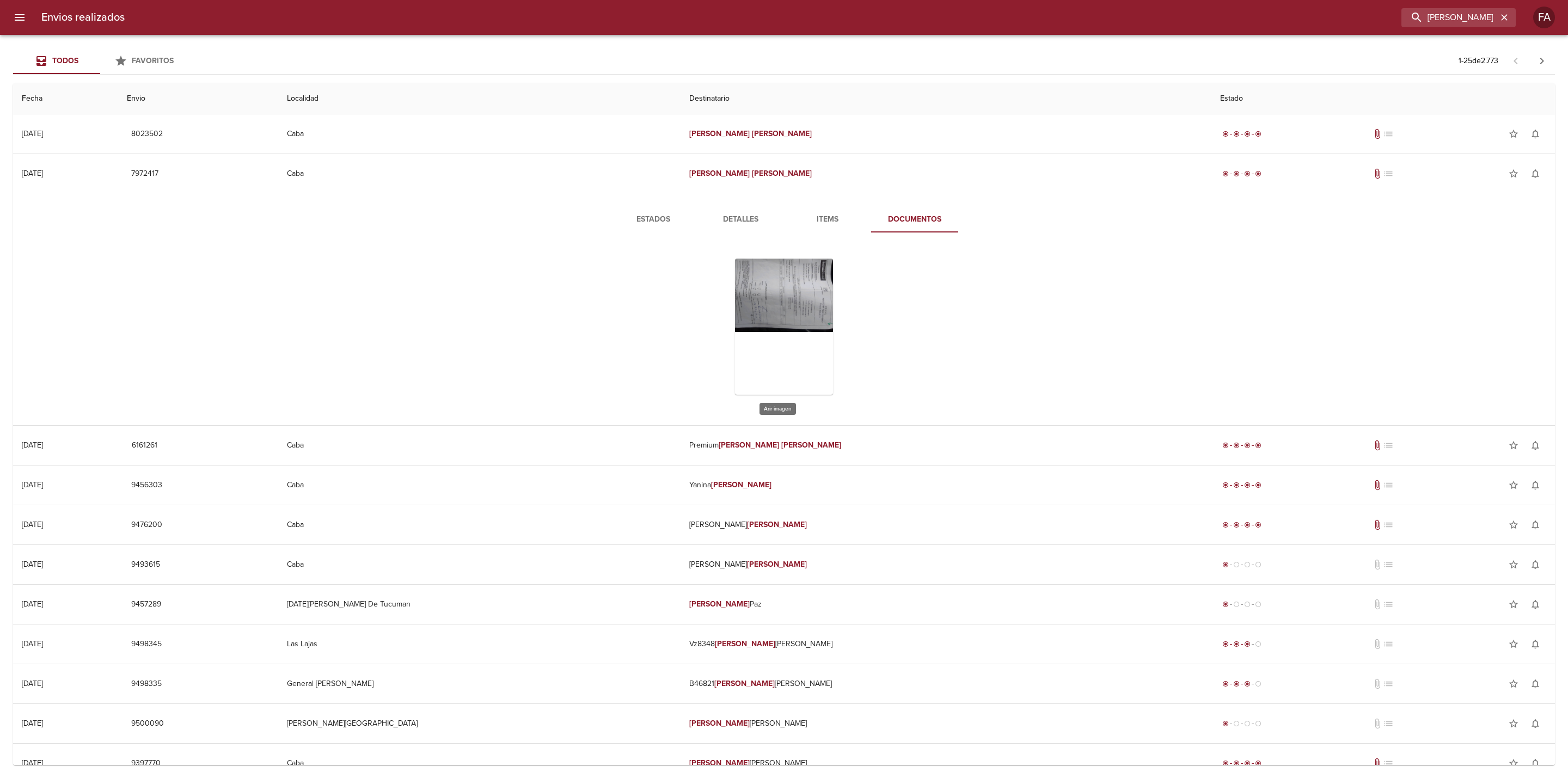
click at [757, 319] on div "Tabla de envíos del cliente" at bounding box center [784, 327] width 98 height 136
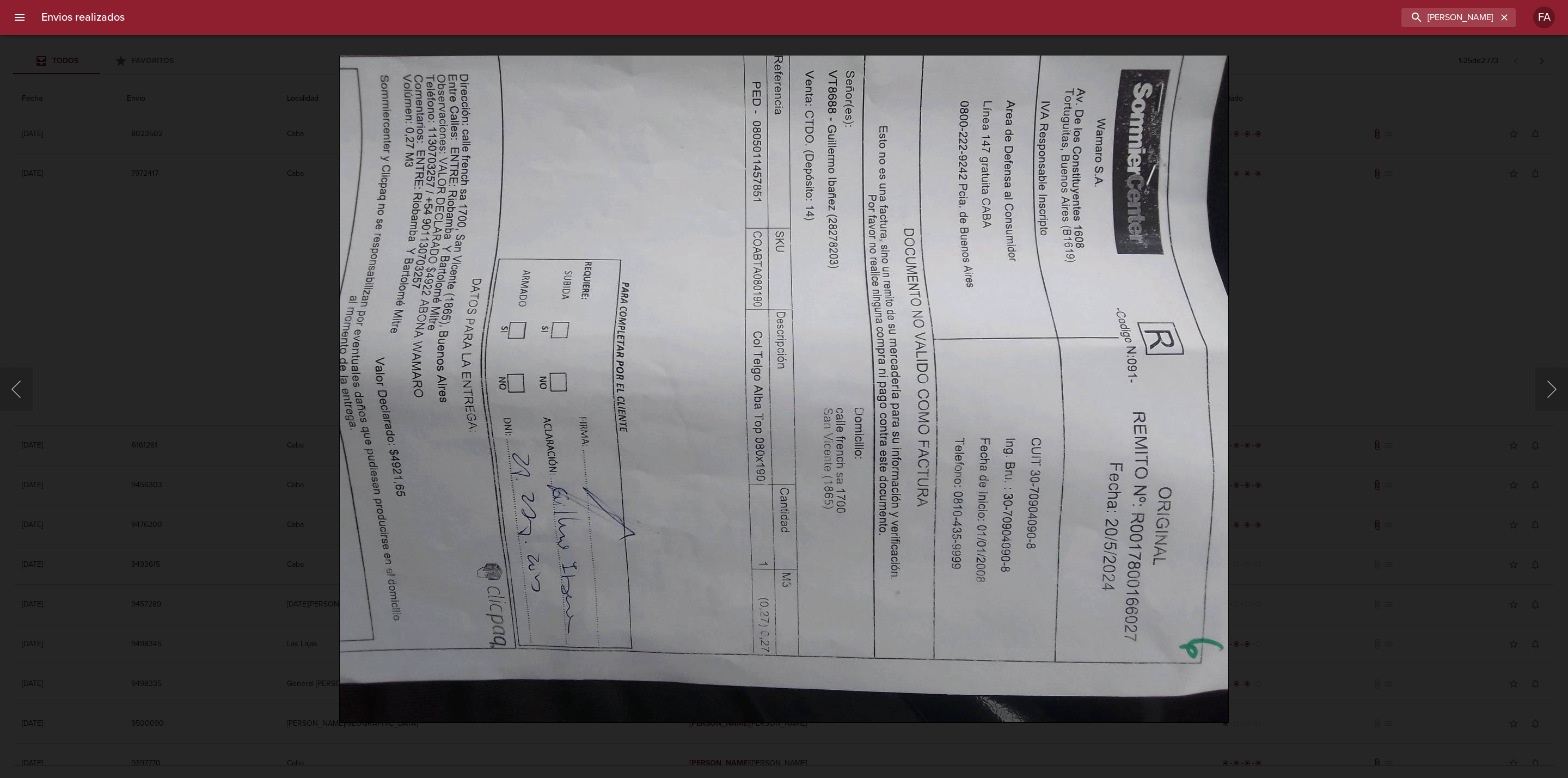
click at [751, 292] on img "Lightbox" at bounding box center [784, 389] width 890 height 668
